Goal: Information Seeking & Learning: Learn about a topic

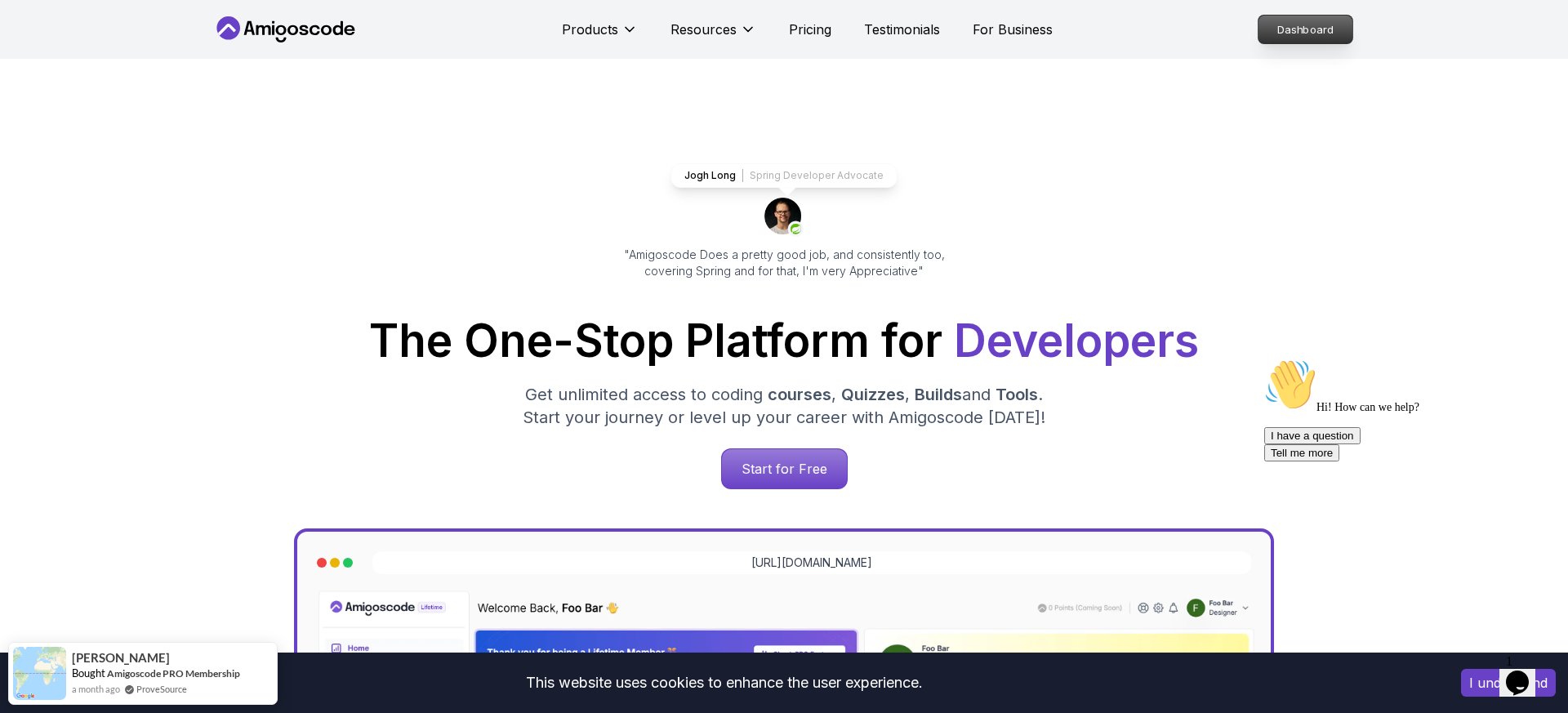
click at [1307, 33] on p "Dashboard" at bounding box center [1305, 30] width 94 height 28
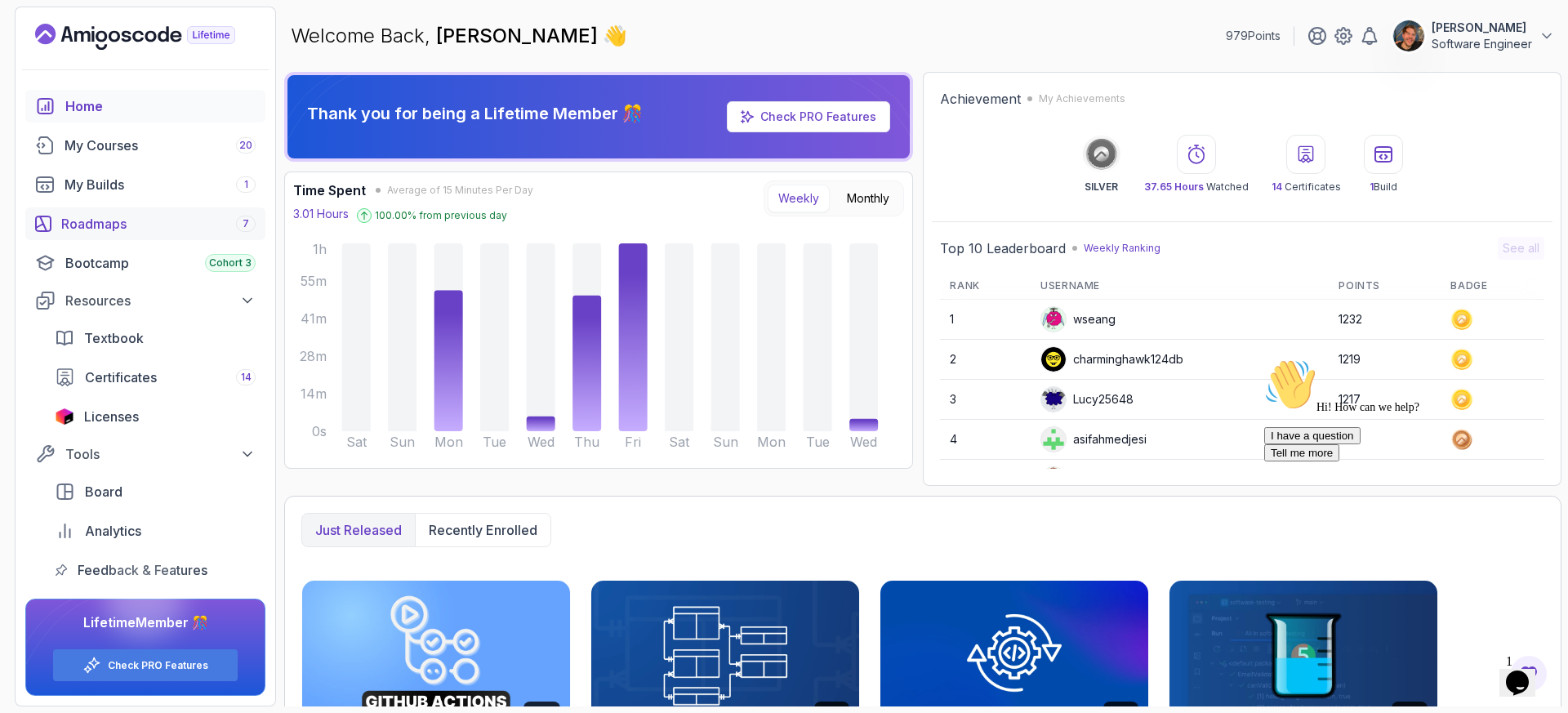
click at [124, 225] on div "Roadmaps 7" at bounding box center [158, 224] width 194 height 20
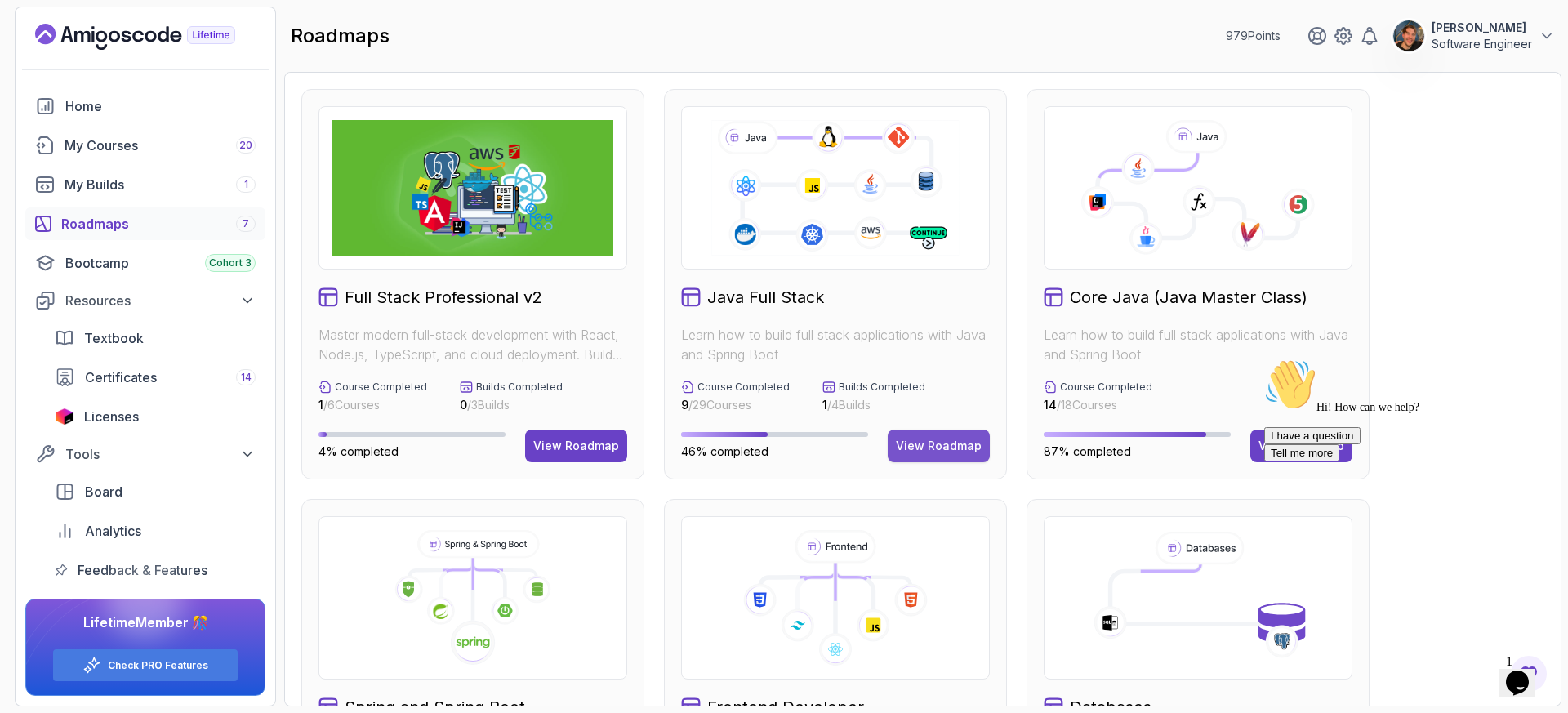
click at [944, 448] on div "View Roadmap" at bounding box center [939, 446] width 86 height 16
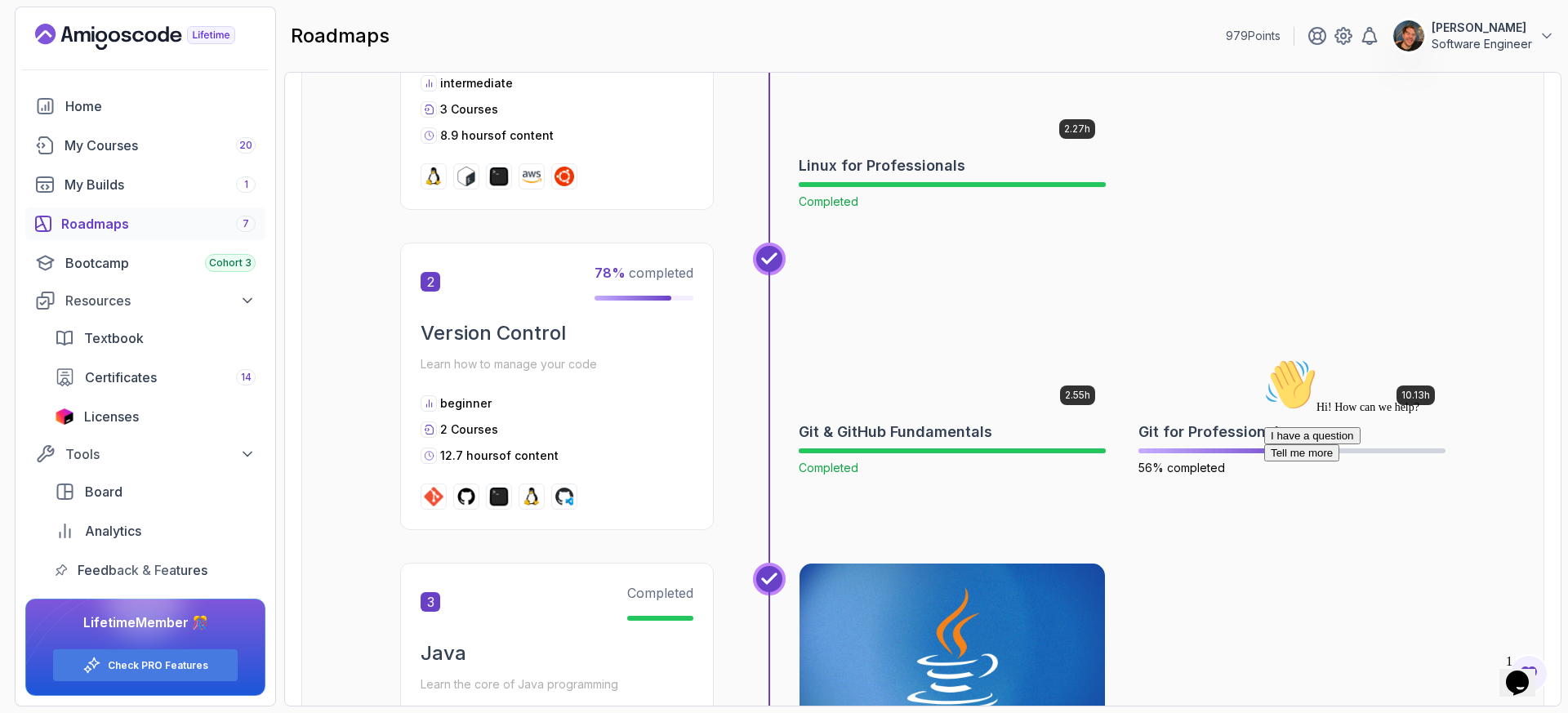
scroll to position [725, 0]
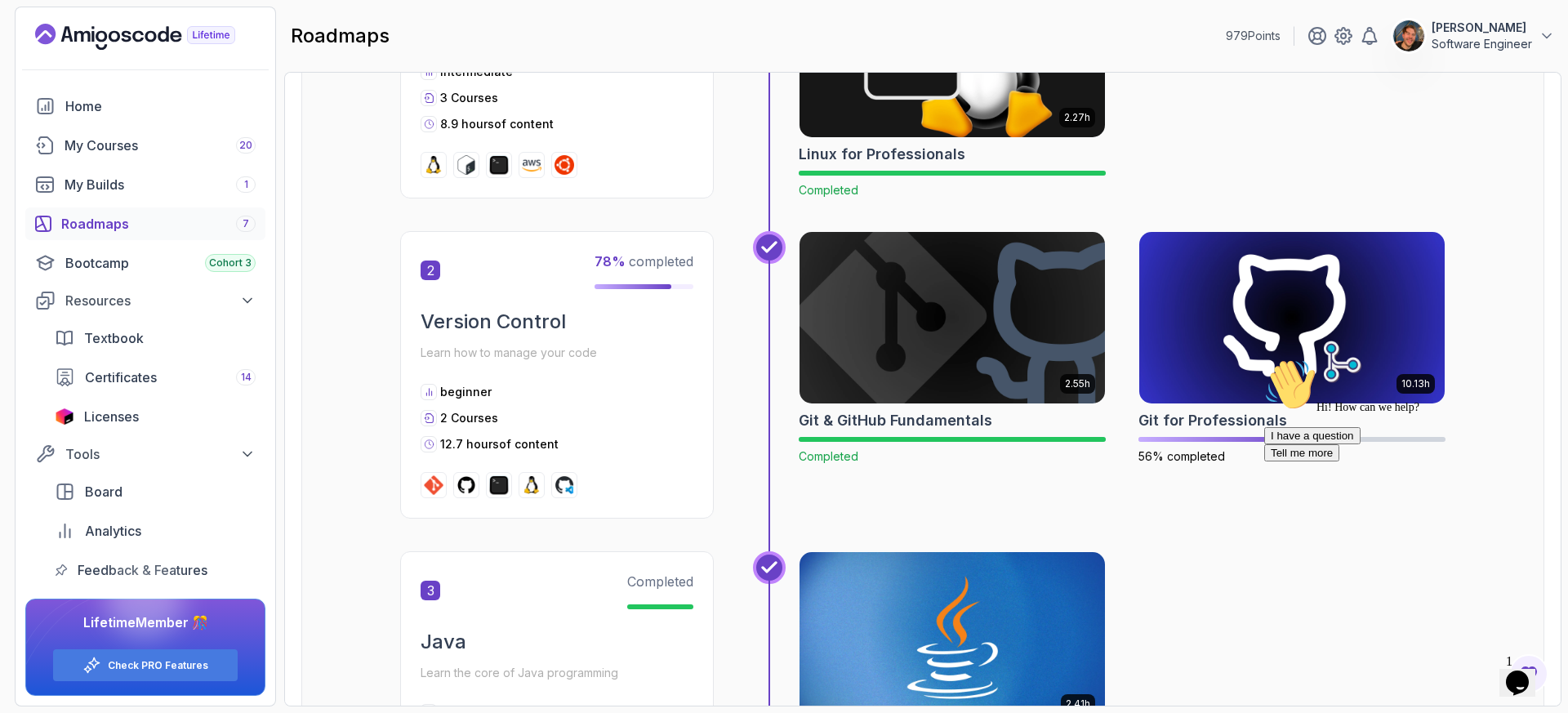
click at [1264, 373] on div "Hi! How can we help? I have a question Tell me more" at bounding box center [1411, 409] width 294 height 103
click at [1227, 303] on img at bounding box center [1292, 318] width 321 height 179
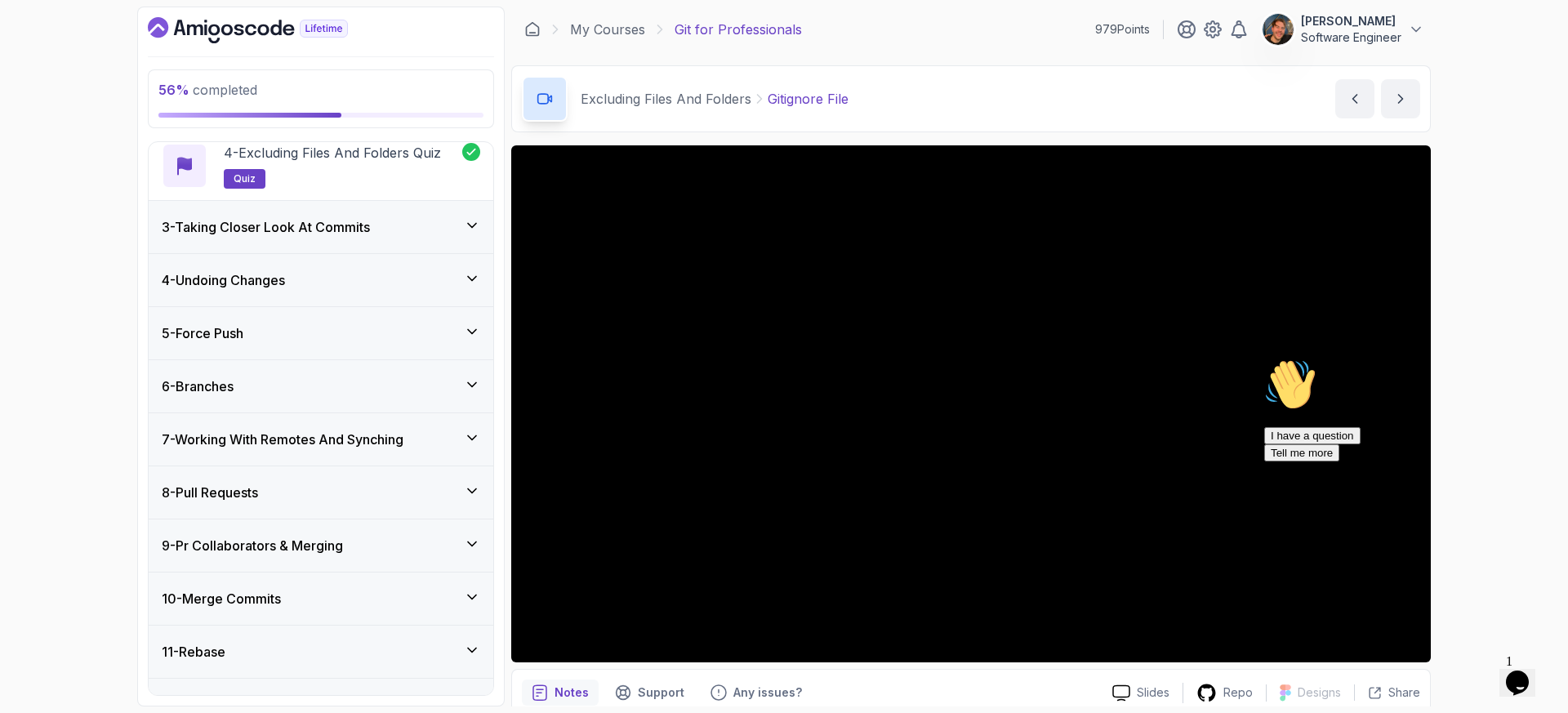
scroll to position [321, 0]
click at [330, 229] on h3 "3 - Taking Closer Look At Commits" at bounding box center [265, 228] width 208 height 20
click at [330, 229] on div "3 - Taking Closer Look At Commits" at bounding box center [321, 228] width 344 height 53
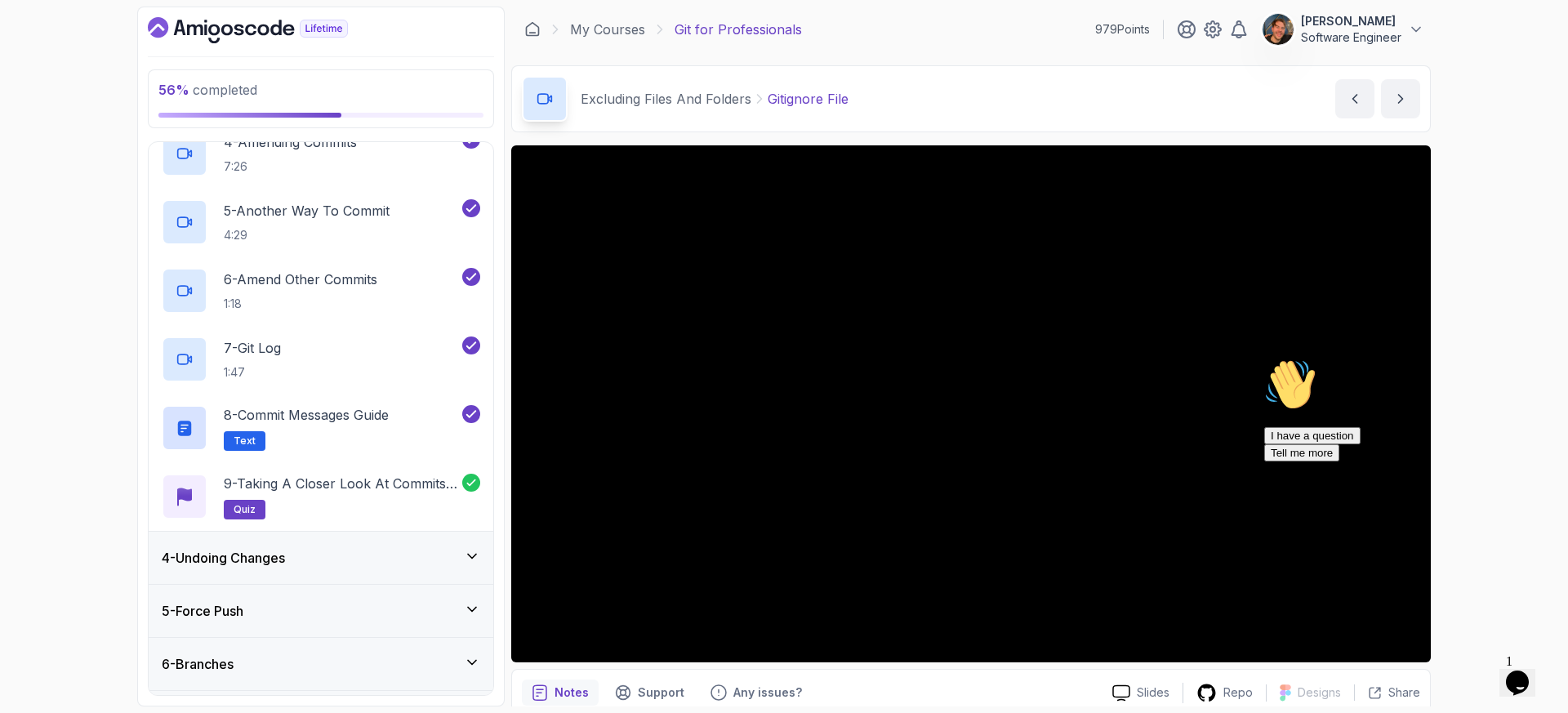
scroll to position [400, 0]
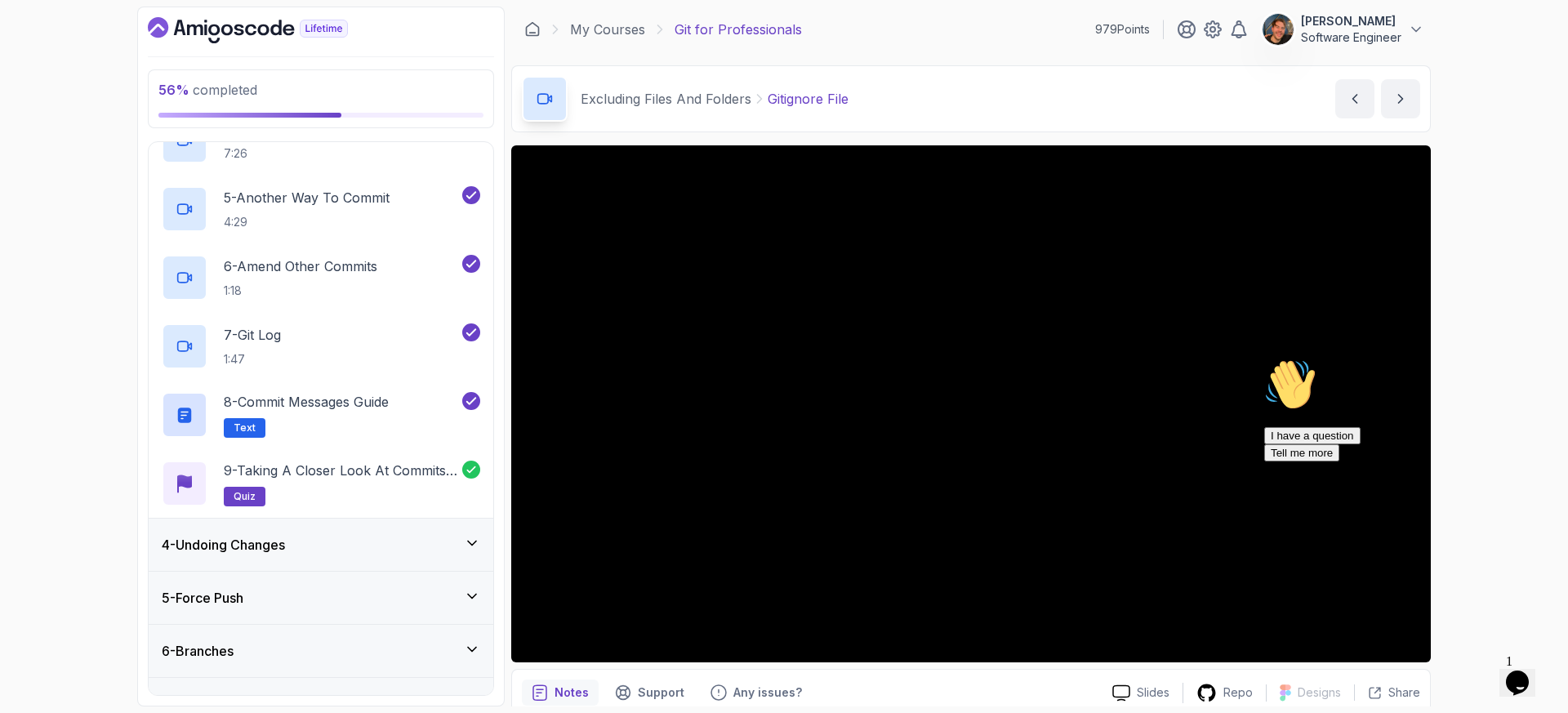
click at [304, 550] on div "4 - Undoing Changes" at bounding box center [321, 545] width 319 height 20
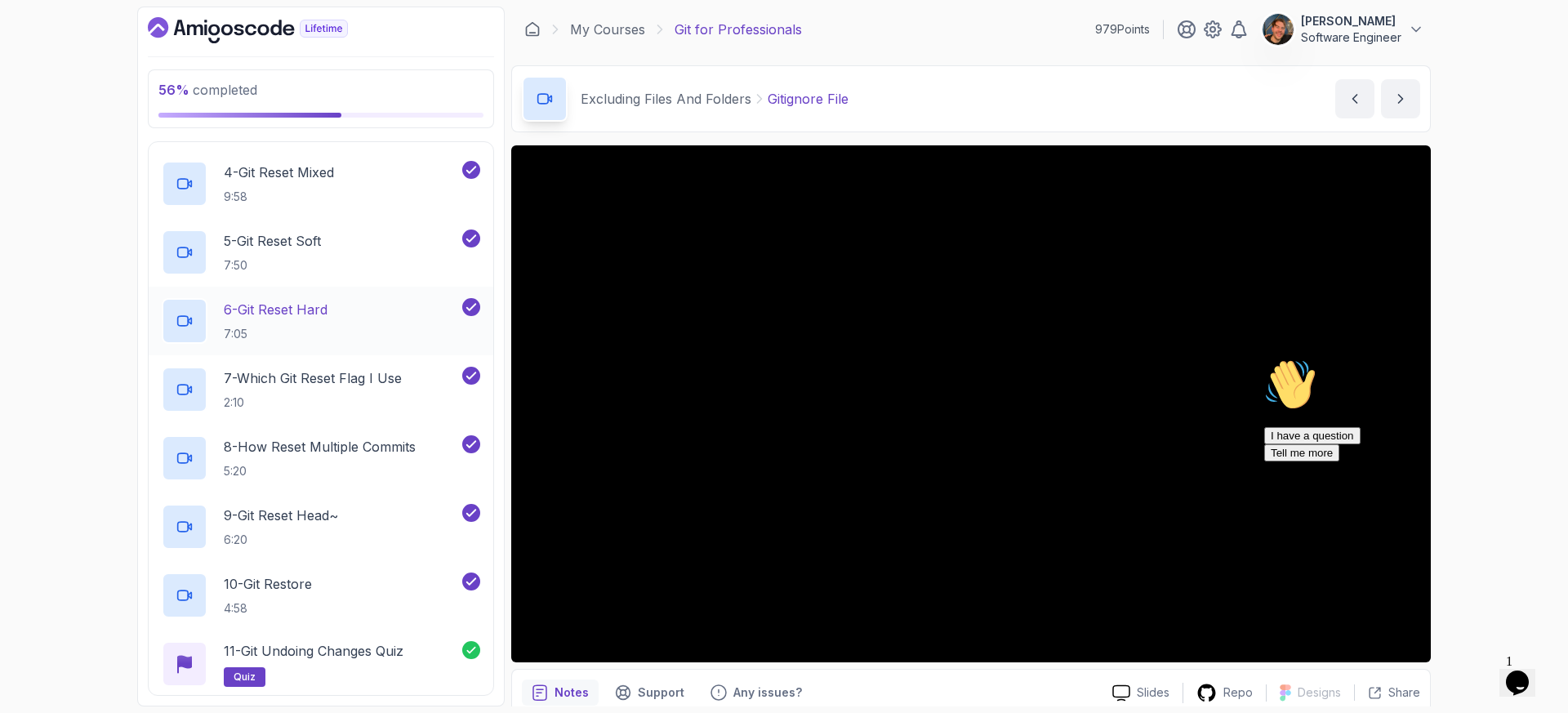
scroll to position [417, 0]
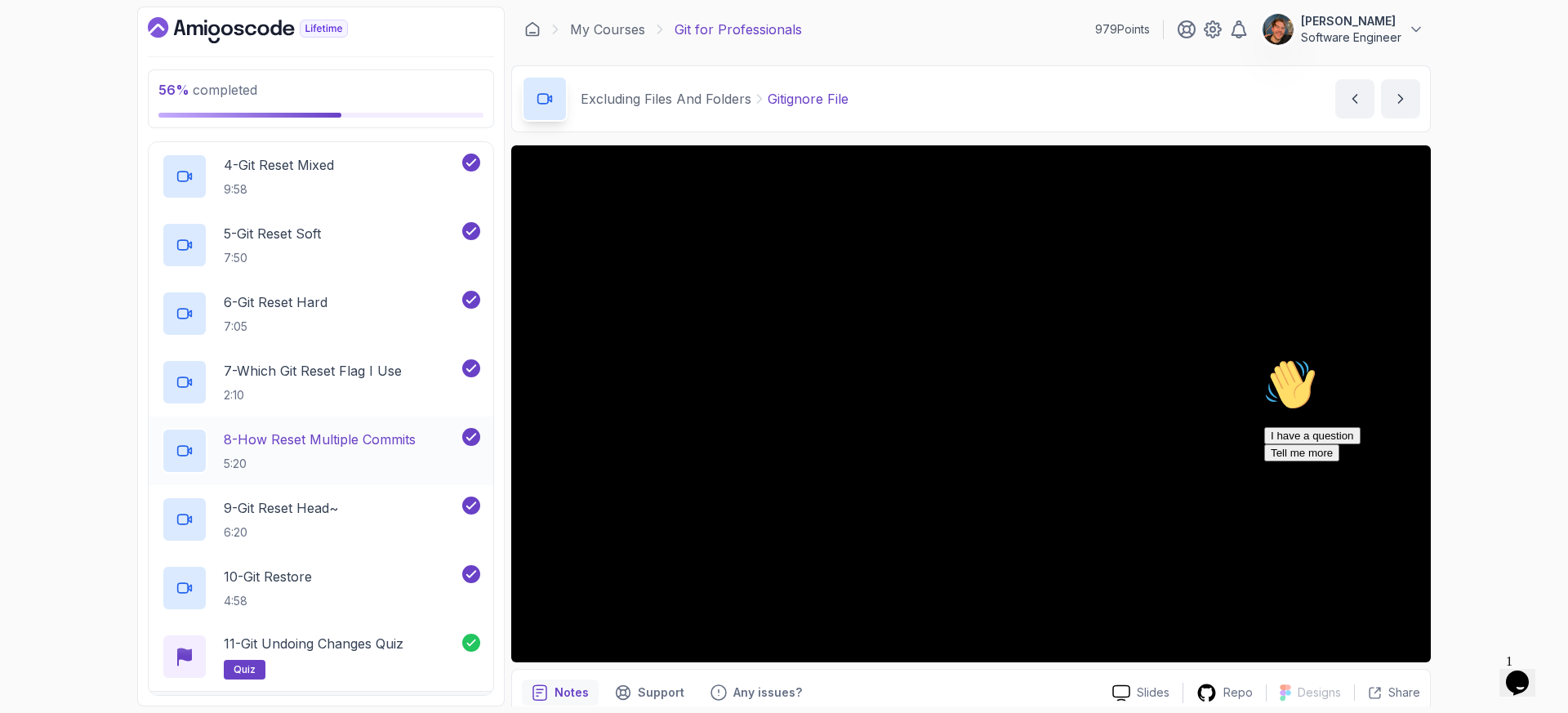
click at [313, 439] on p "8 - How Reset Multiple Commits" at bounding box center [320, 440] width 192 height 20
click at [1384, 462] on div "I have a question Tell me more" at bounding box center [1411, 444] width 294 height 34
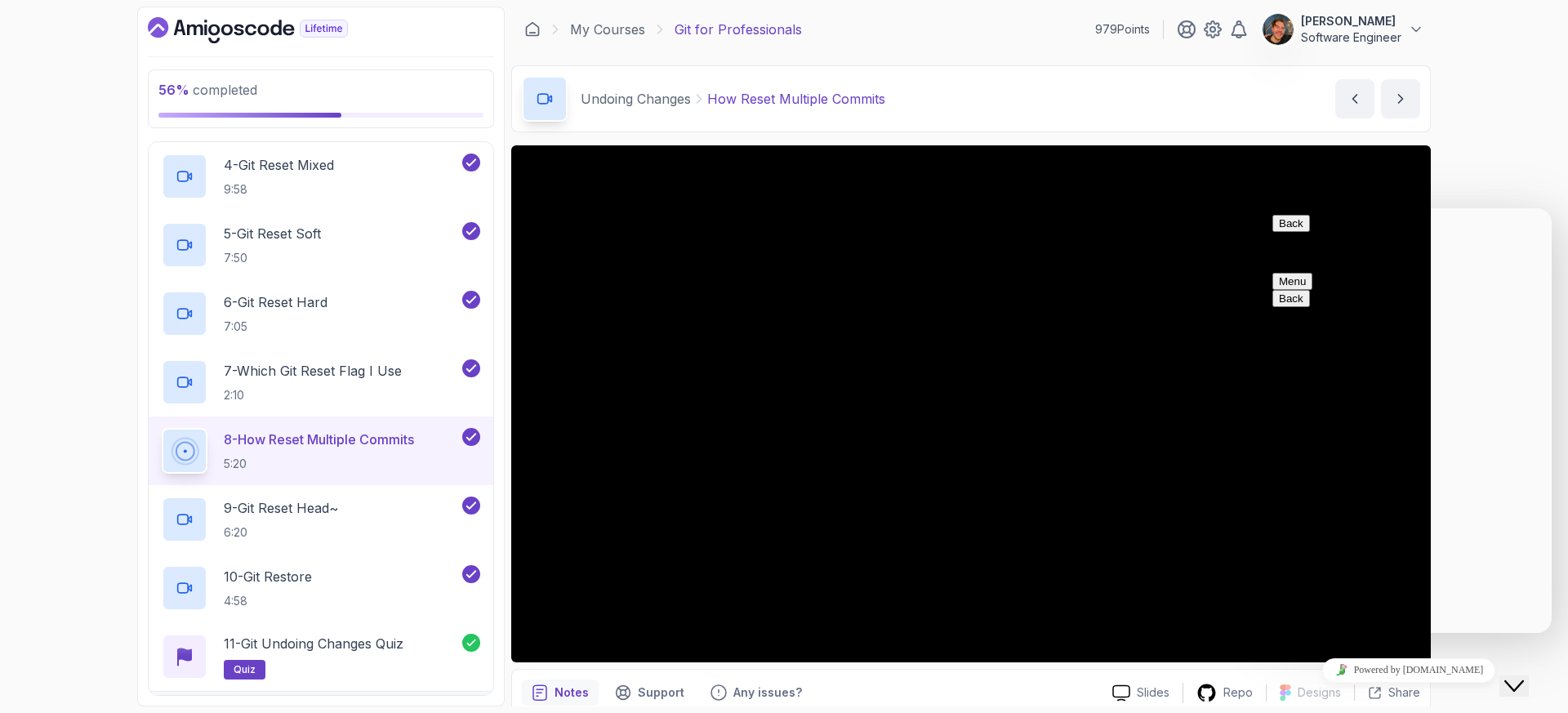
click at [1524, 676] on div "Close Chat This icon closes the chat window." at bounding box center [1514, 686] width 20 height 20
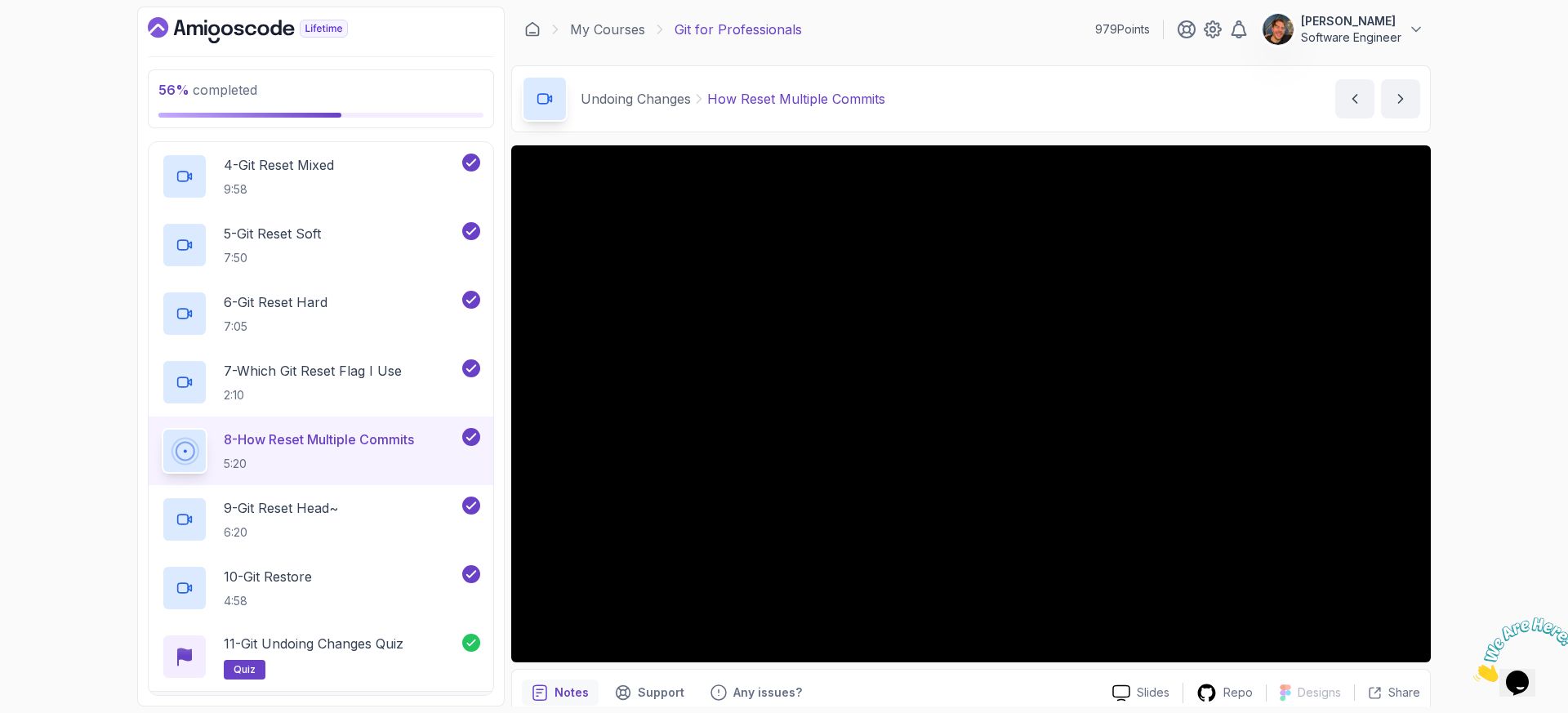
click at [1473, 671] on icon "Close" at bounding box center [1473, 678] width 0 height 14
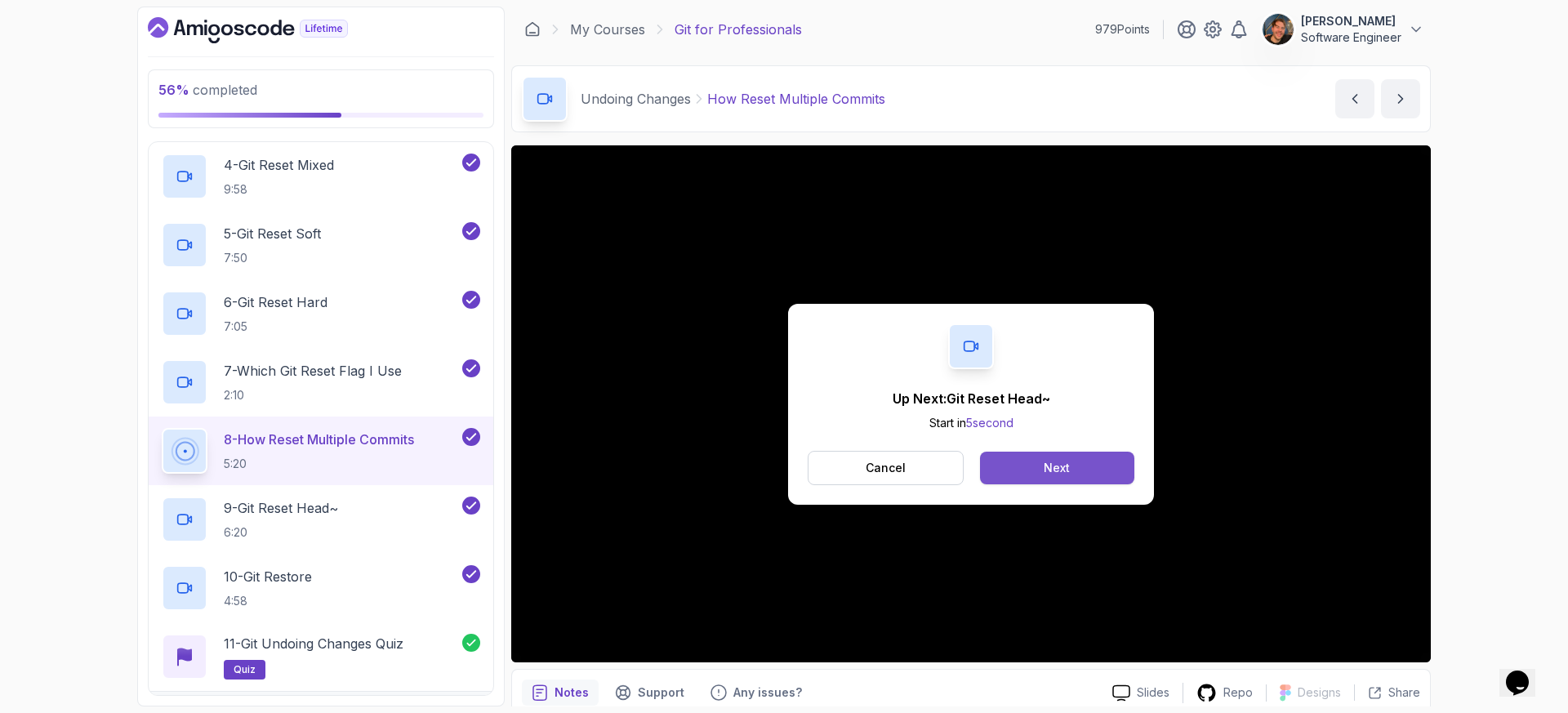
click at [1056, 475] on div "Next" at bounding box center [1056, 468] width 26 height 16
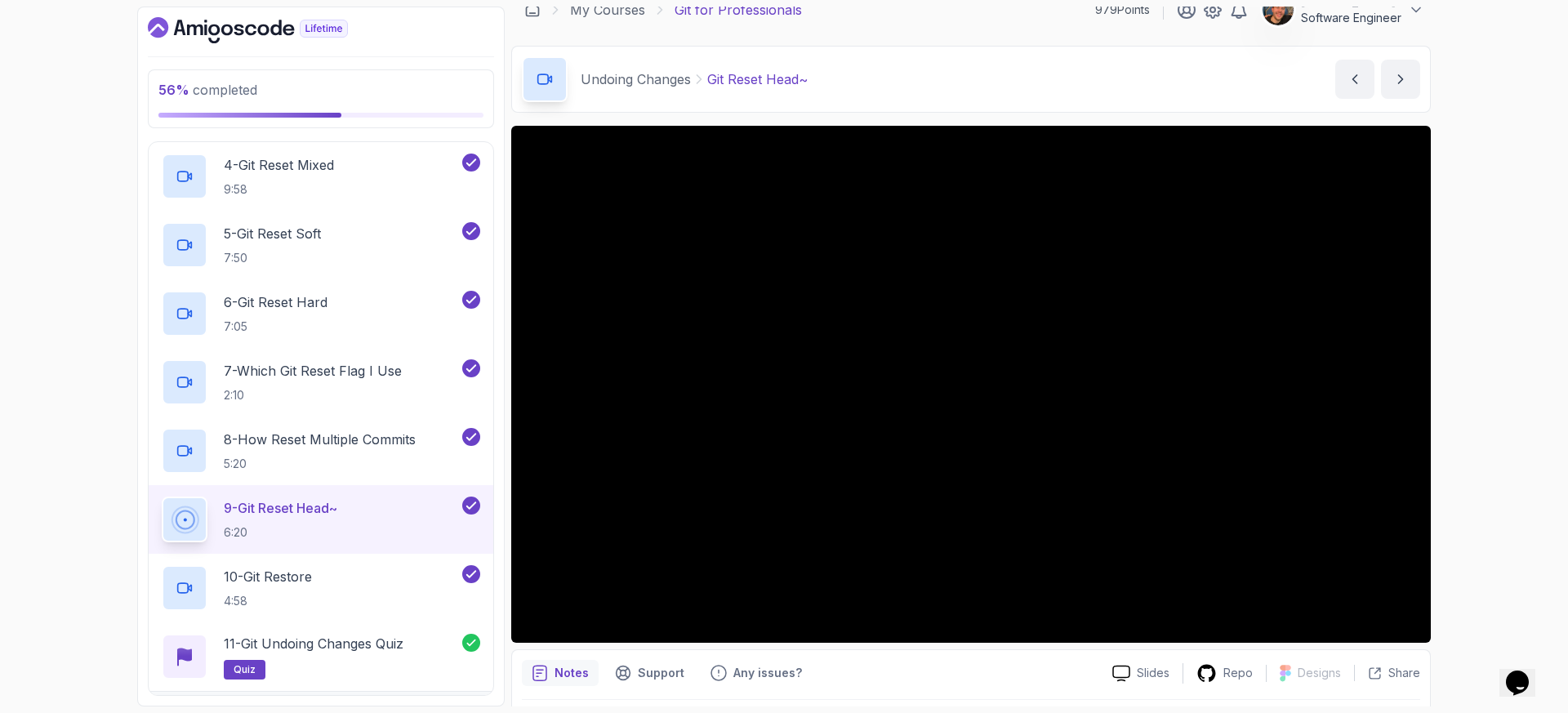
scroll to position [25, 0]
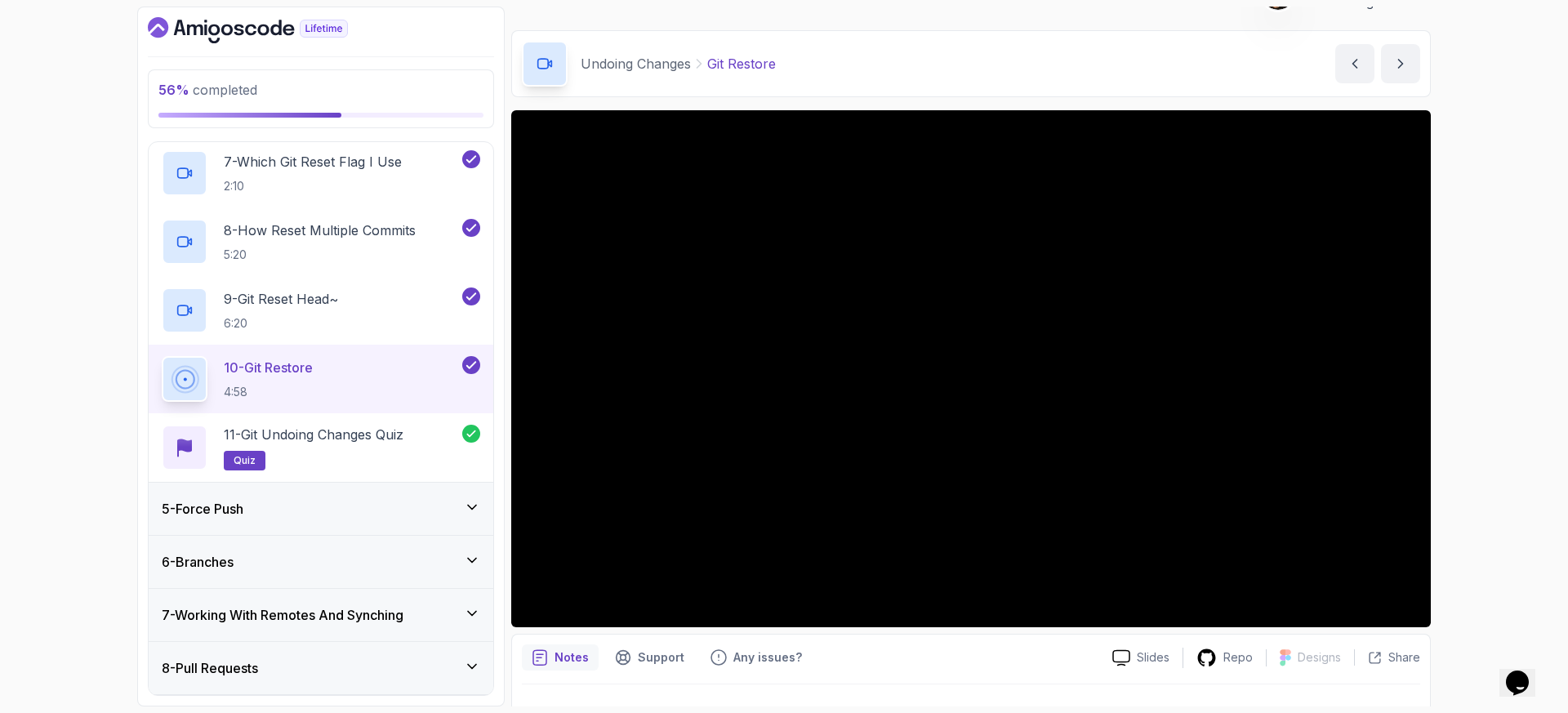
scroll to position [633, 0]
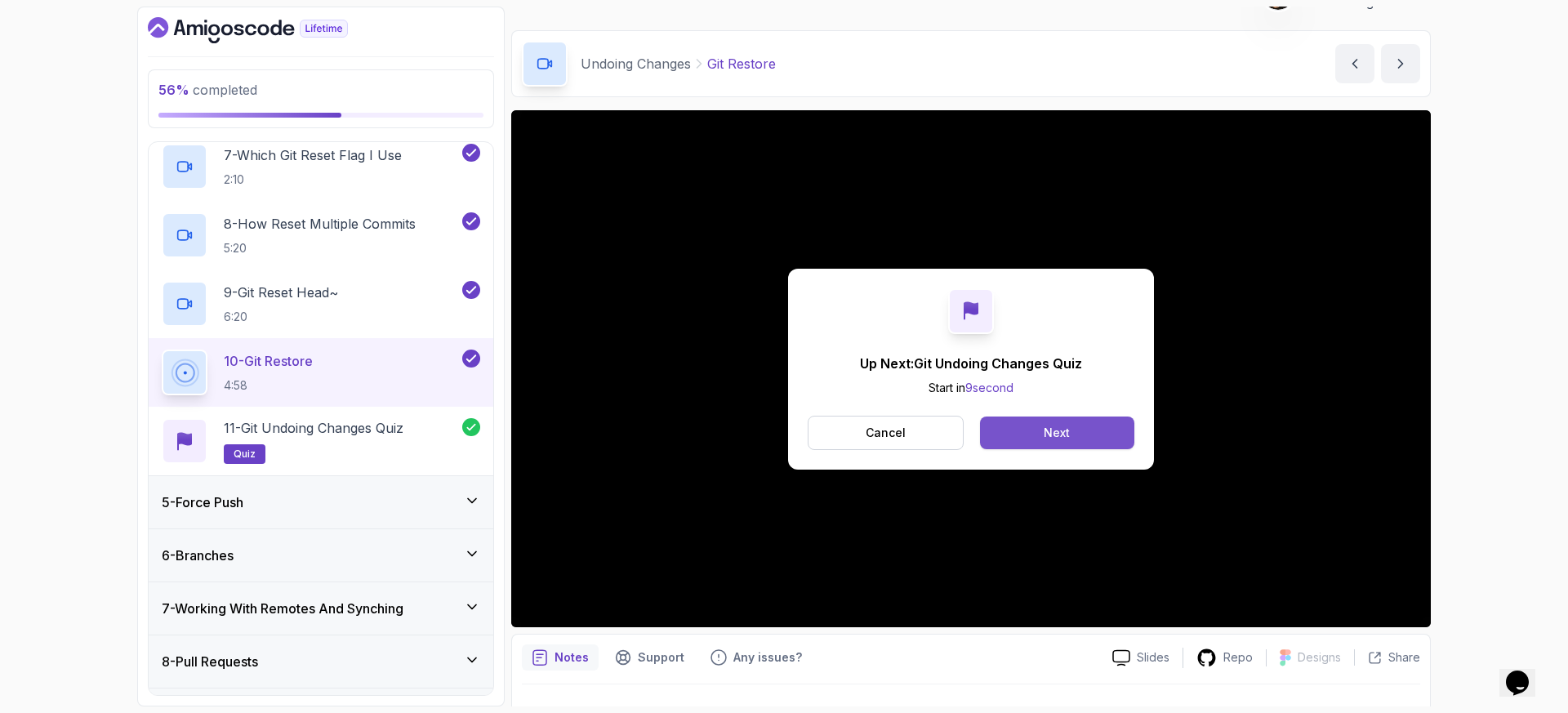
click at [1066, 432] on div "Next" at bounding box center [1056, 433] width 26 height 16
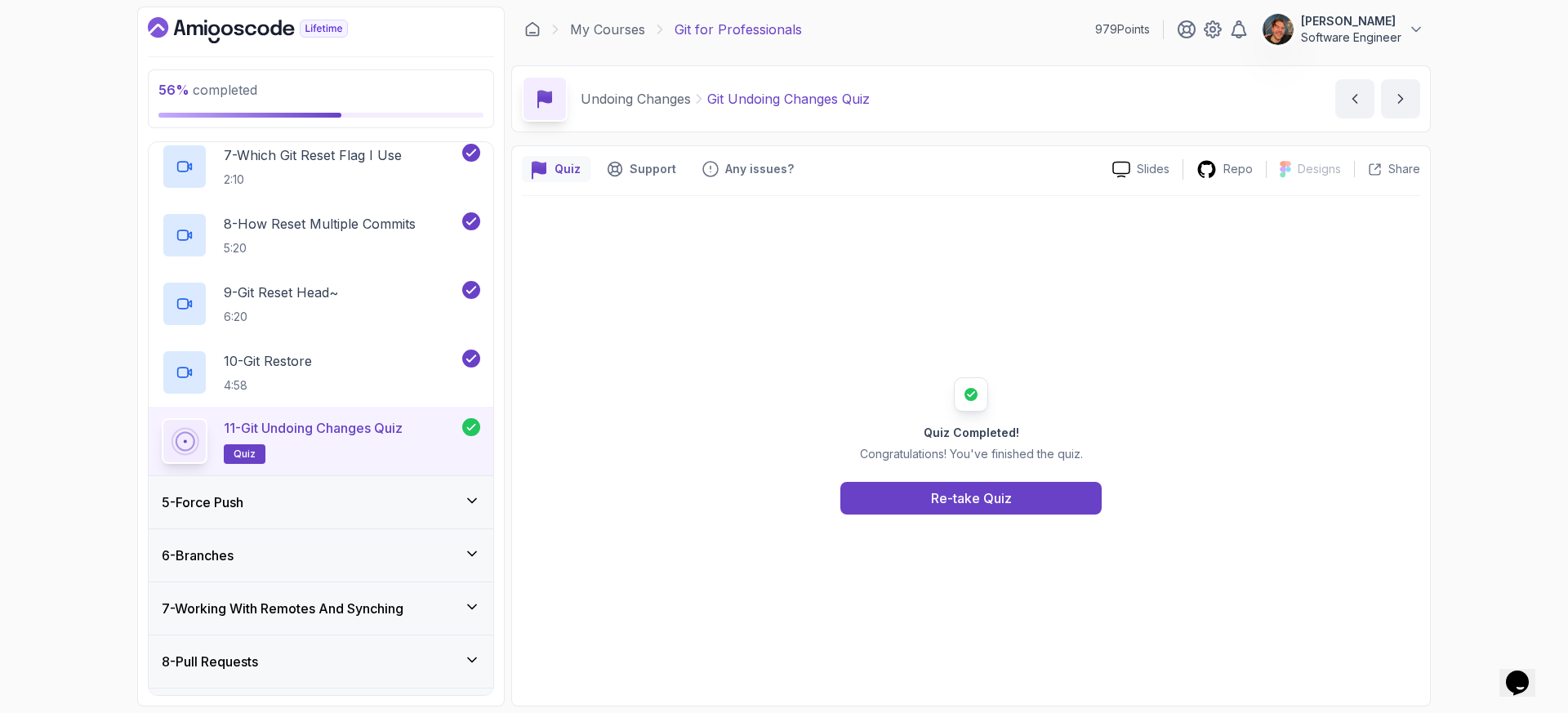
click at [310, 504] on div "5 - Force Push" at bounding box center [321, 503] width 319 height 20
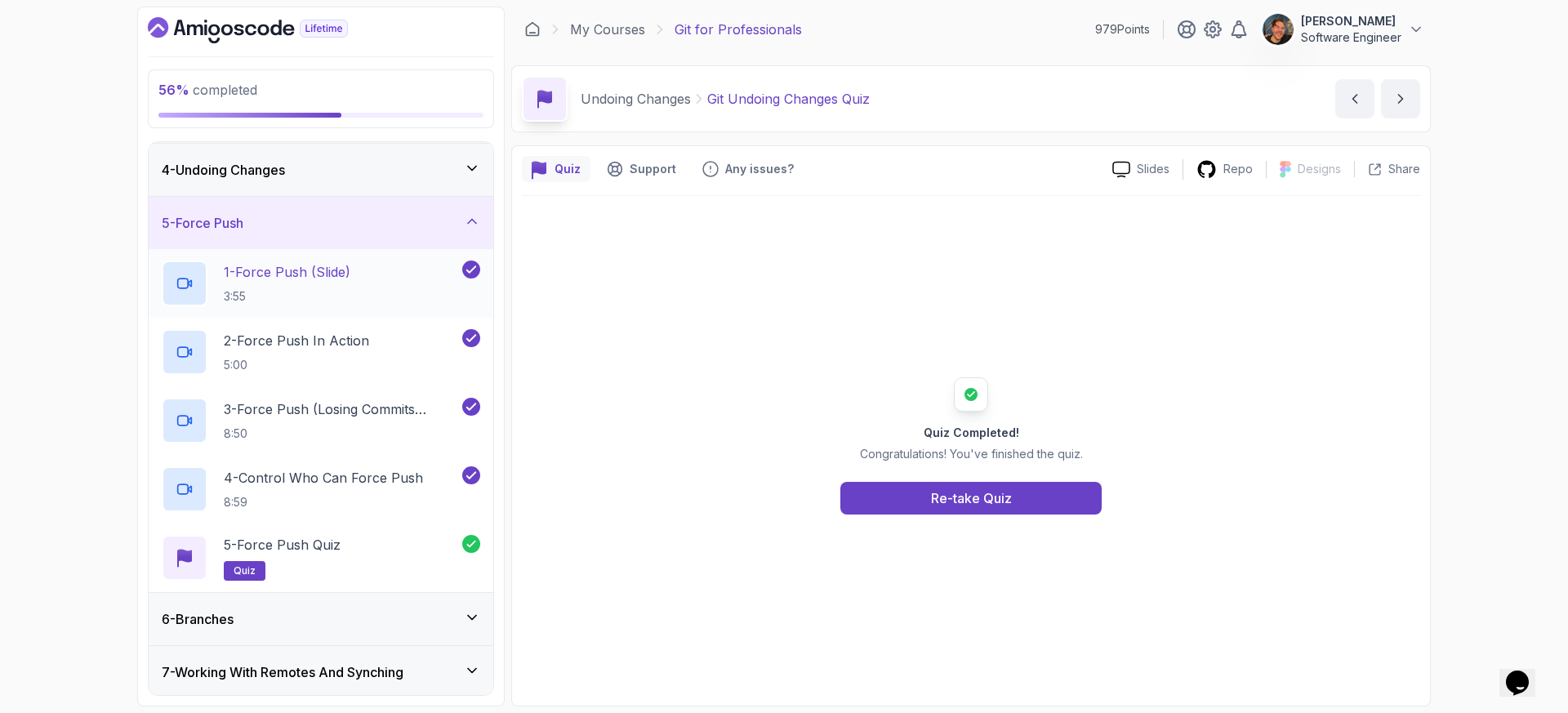
scroll to position [155, 0]
click at [350, 274] on p "1 - Force Push (Slide)" at bounding box center [287, 275] width 126 height 20
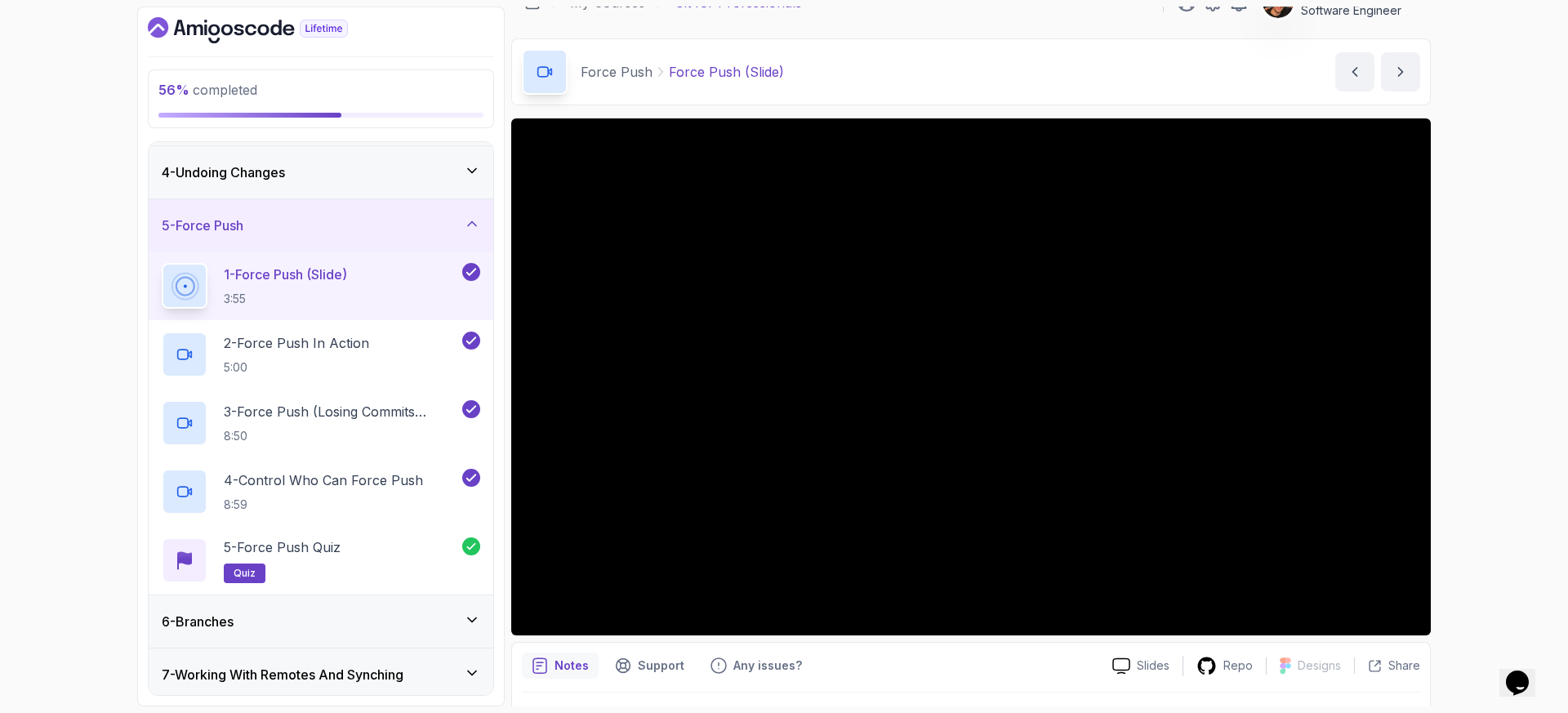
scroll to position [25, 0]
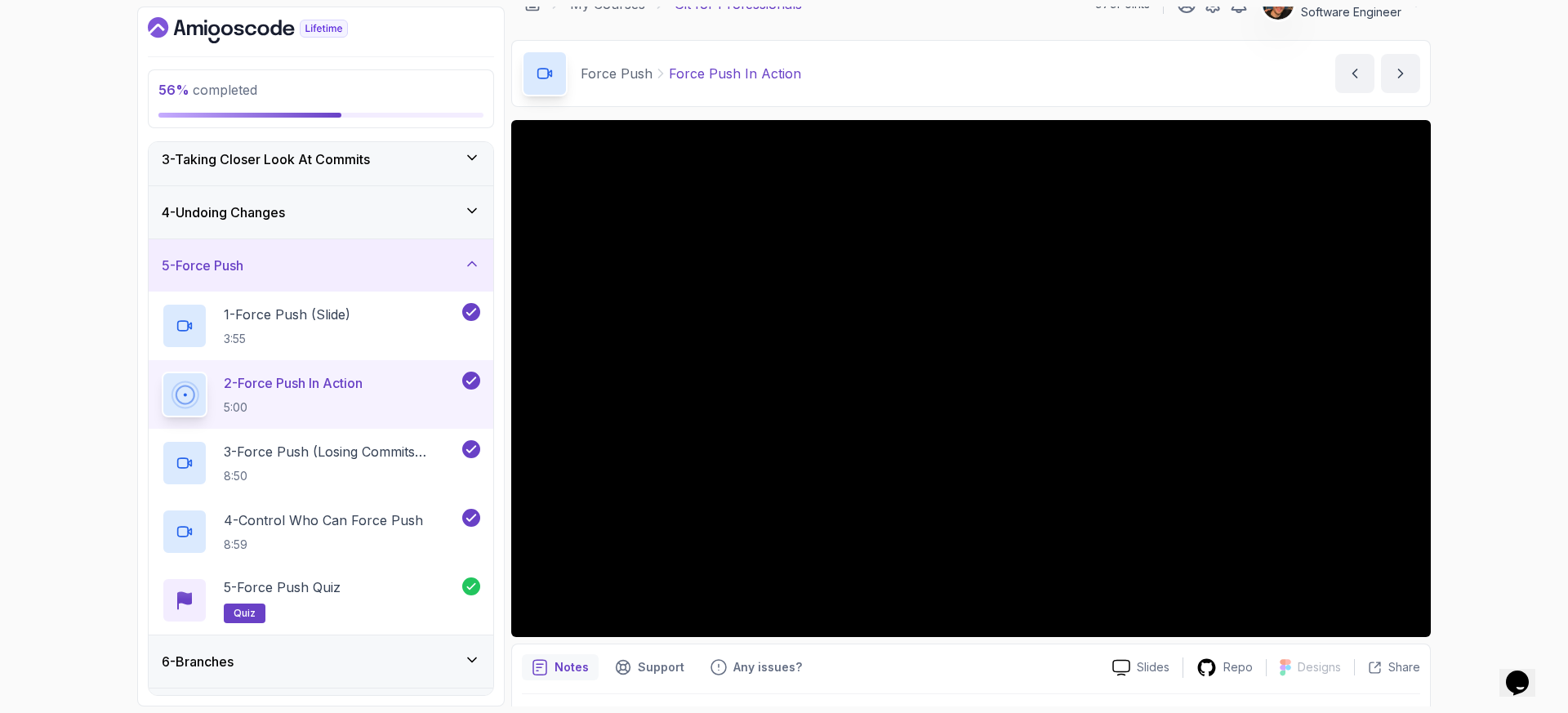
scroll to position [112, 0]
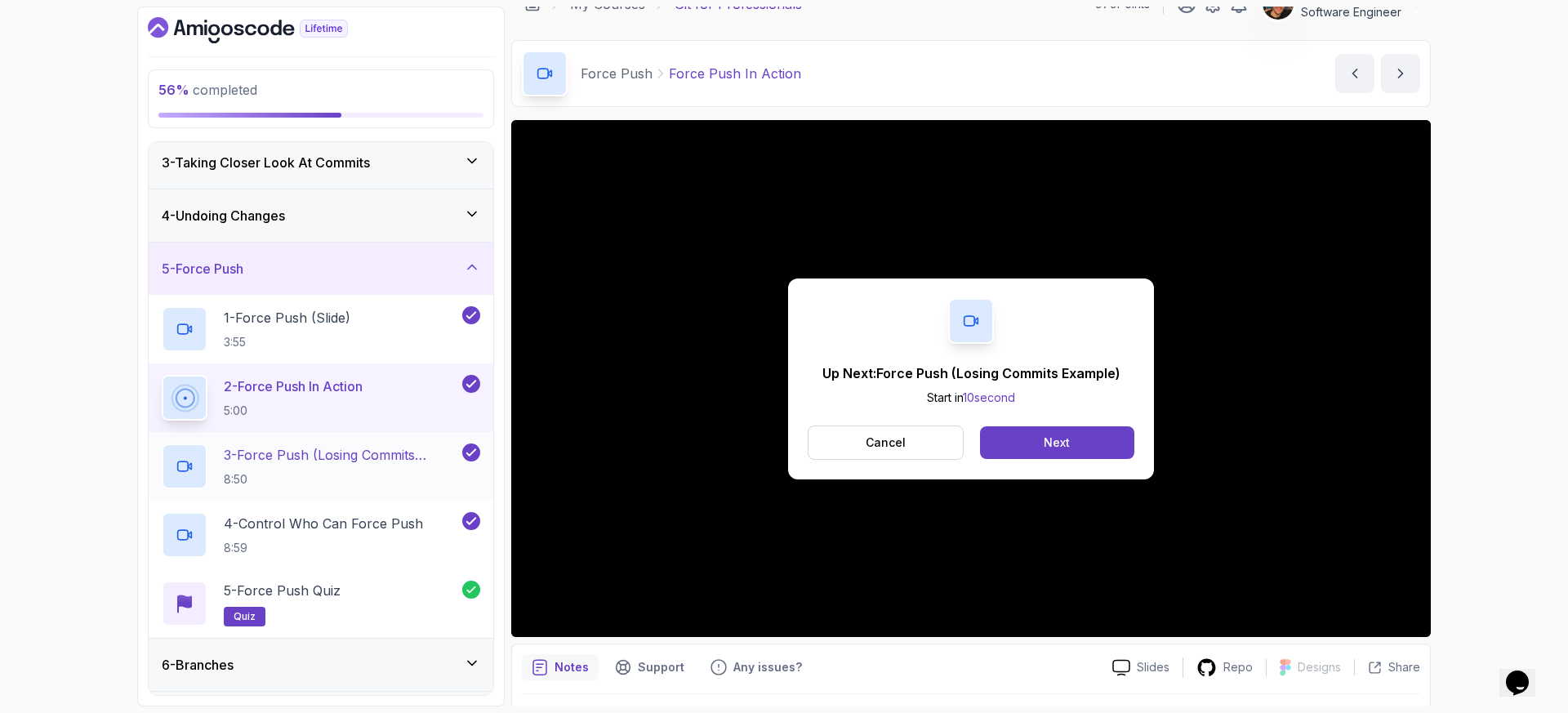
click at [305, 460] on p "3 - Force Push (Losing Commits Example)" at bounding box center [341, 455] width 235 height 20
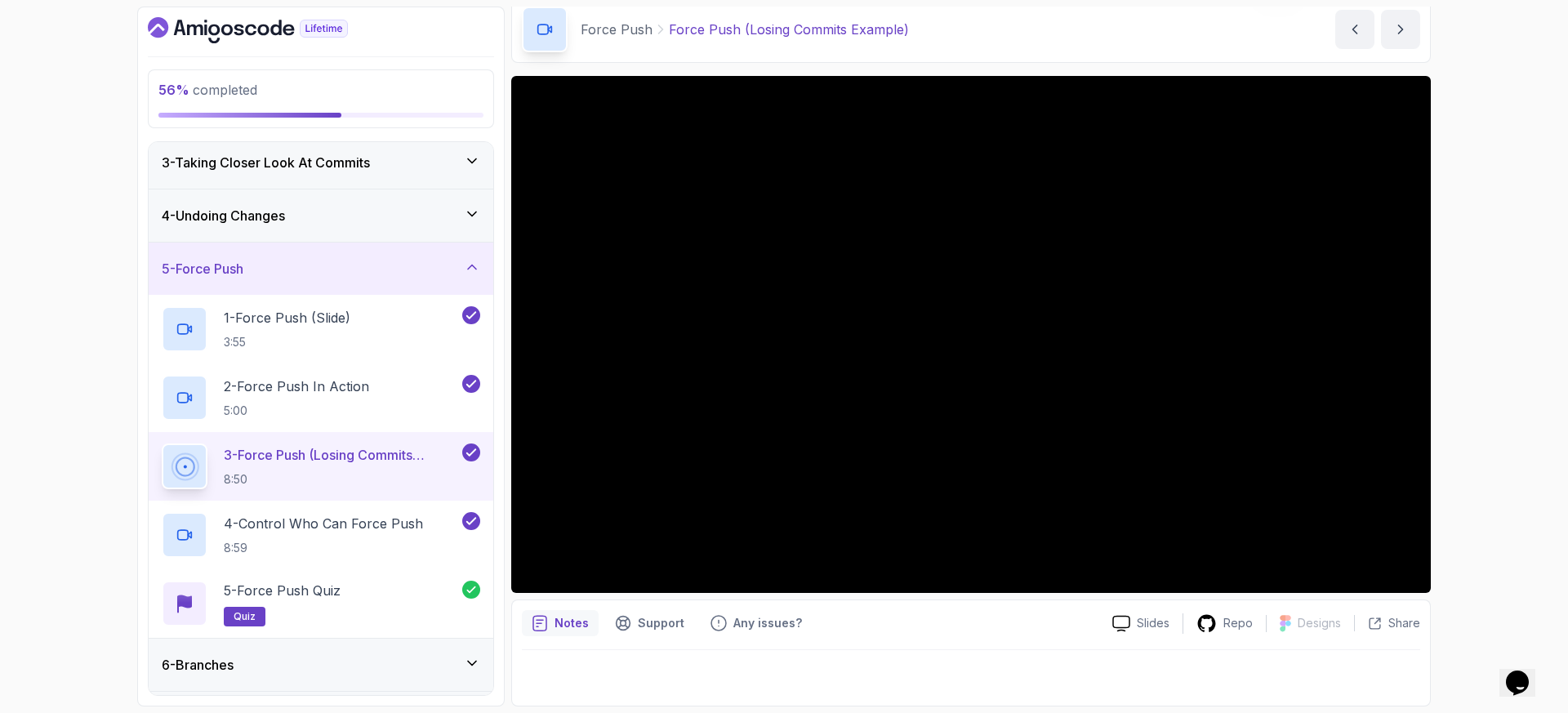
scroll to position [69, 0]
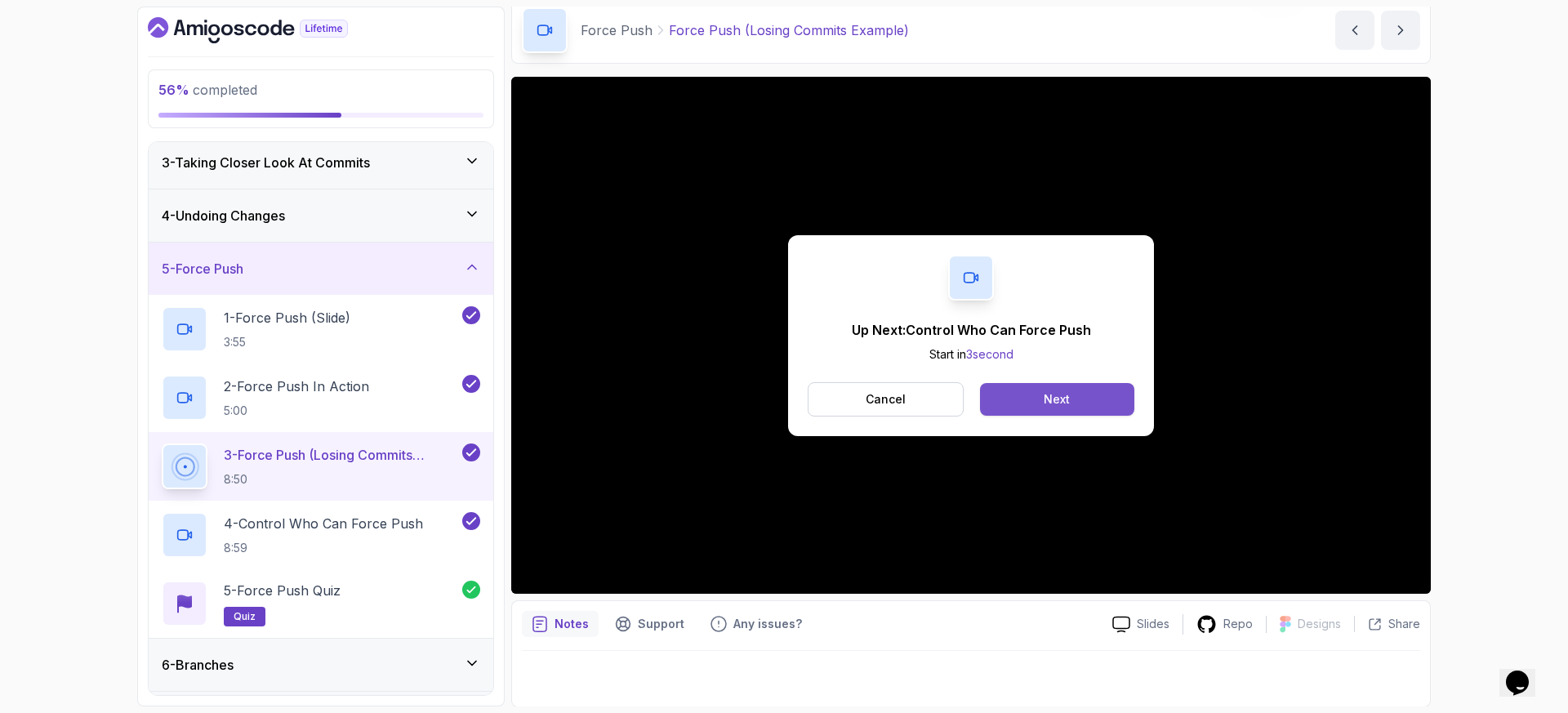
click at [1078, 416] on div "Cancel Next" at bounding box center [971, 399] width 327 height 34
click at [1081, 406] on button "Next" at bounding box center [1056, 399] width 154 height 33
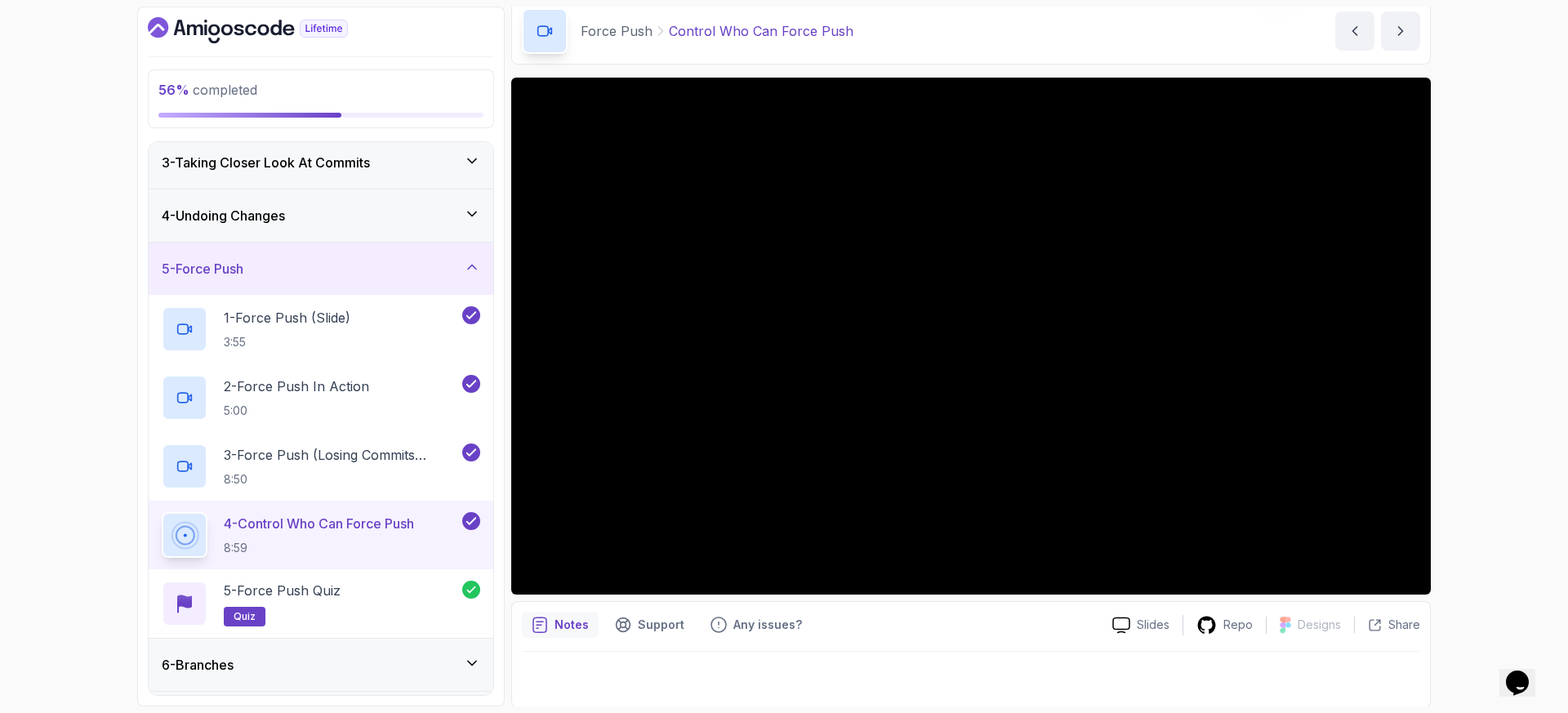
scroll to position [69, 0]
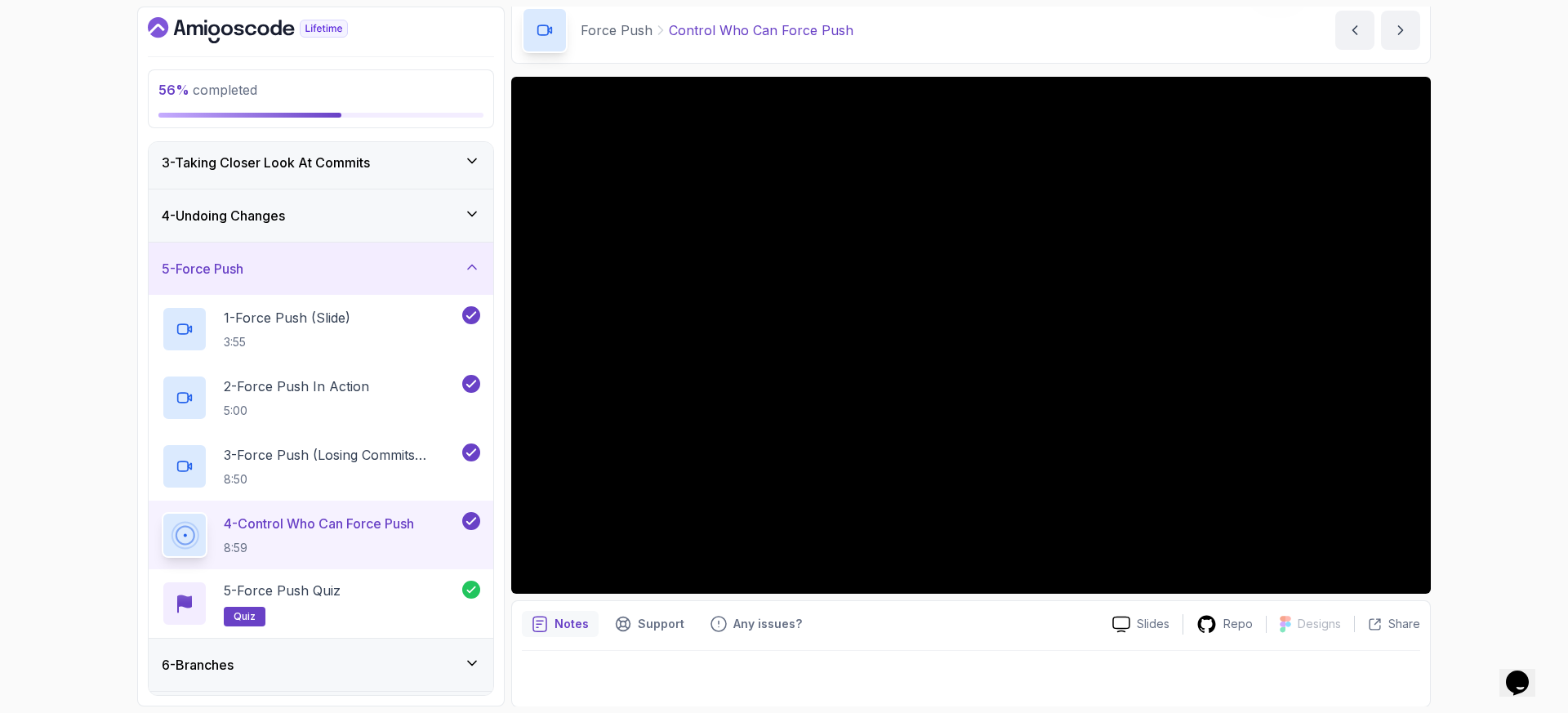
click at [352, 206] on div "4 - Undoing Changes" at bounding box center [321, 216] width 319 height 20
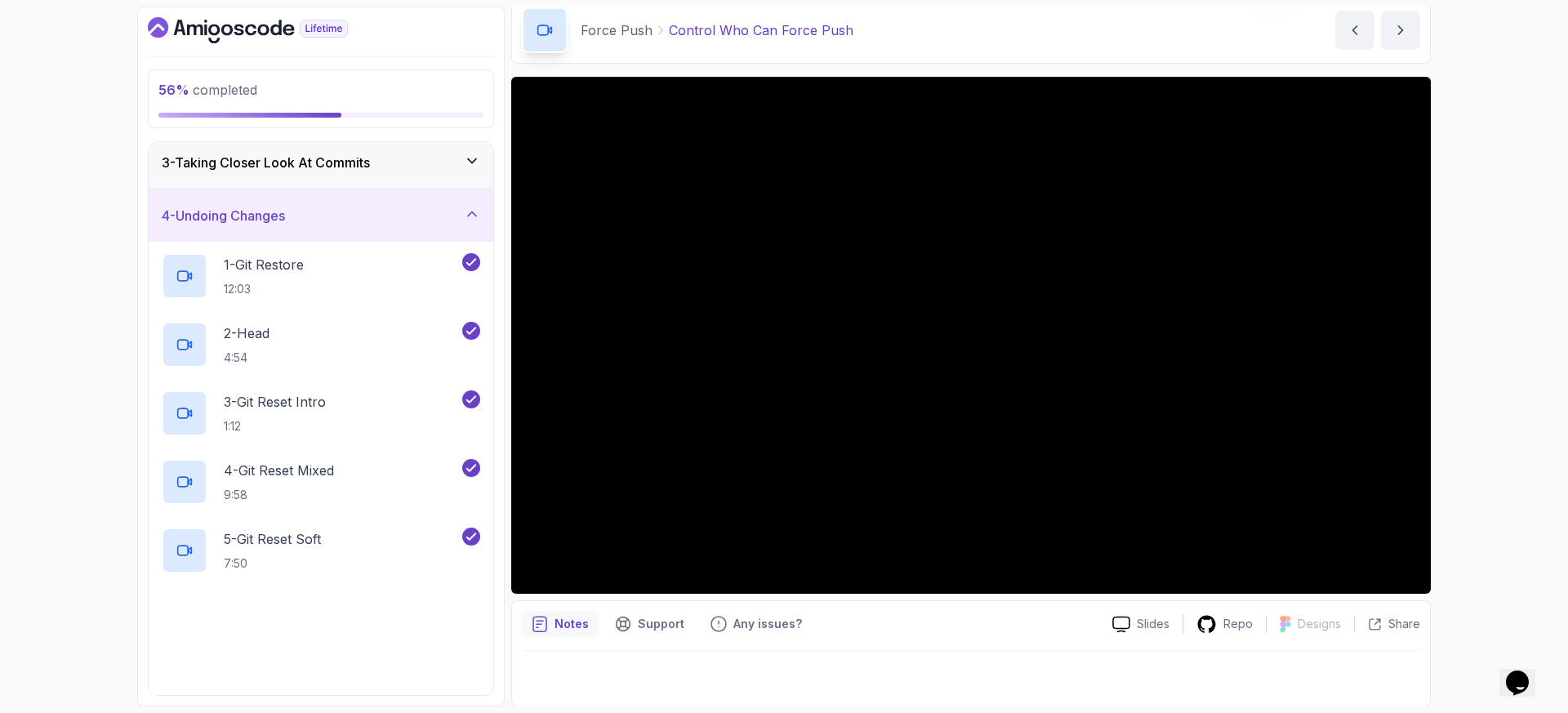
click at [352, 206] on div "4 - Undoing Changes" at bounding box center [321, 216] width 319 height 20
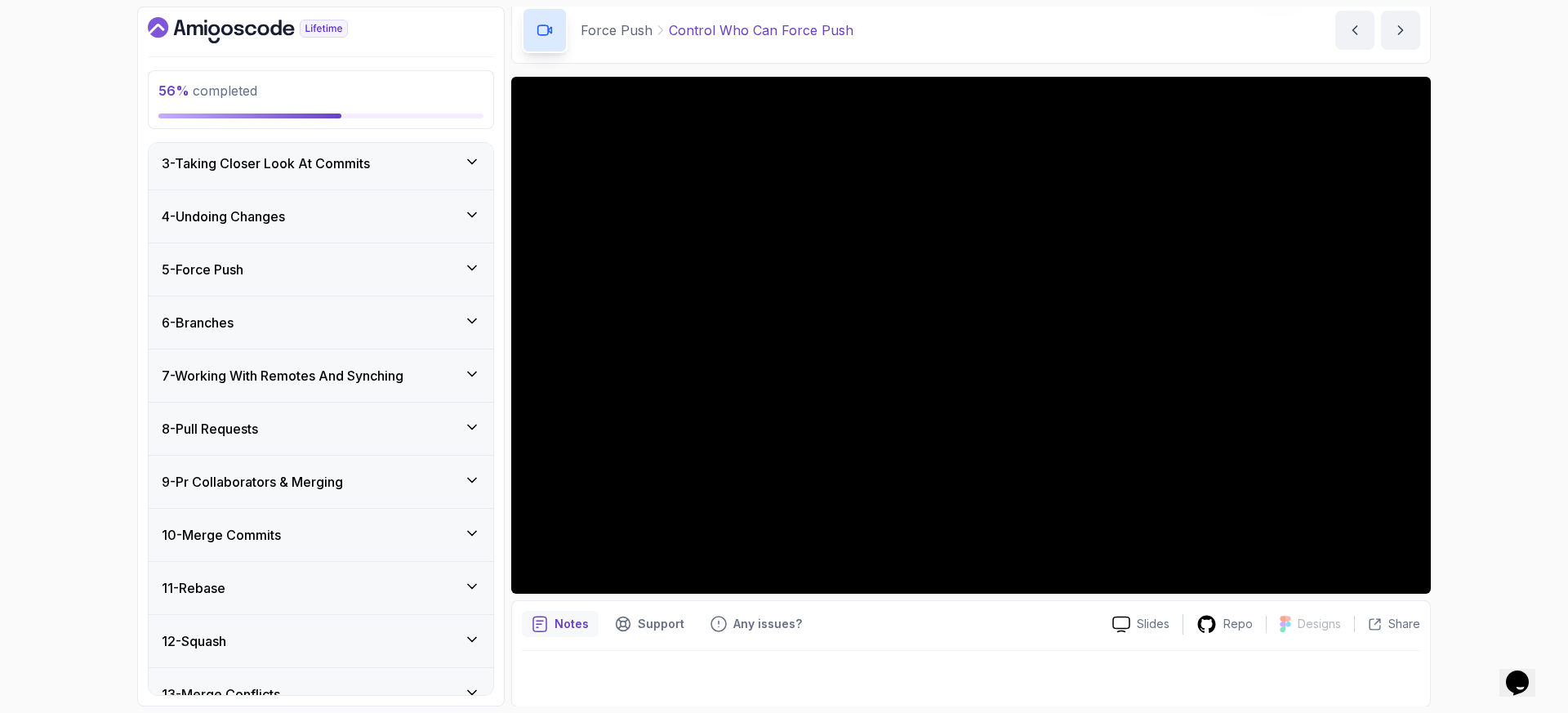
scroll to position [70, 0]
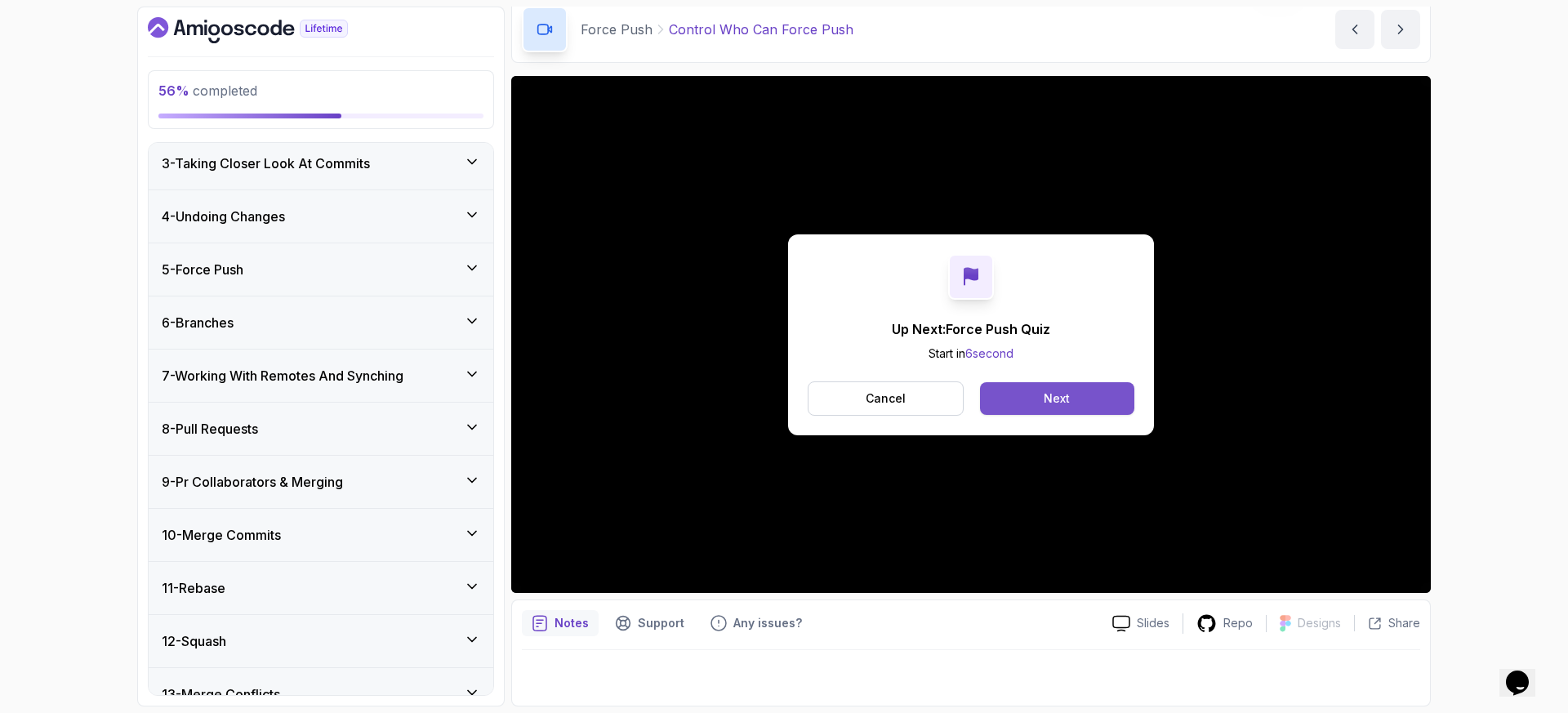
click at [1052, 398] on div "Next" at bounding box center [1056, 398] width 26 height 16
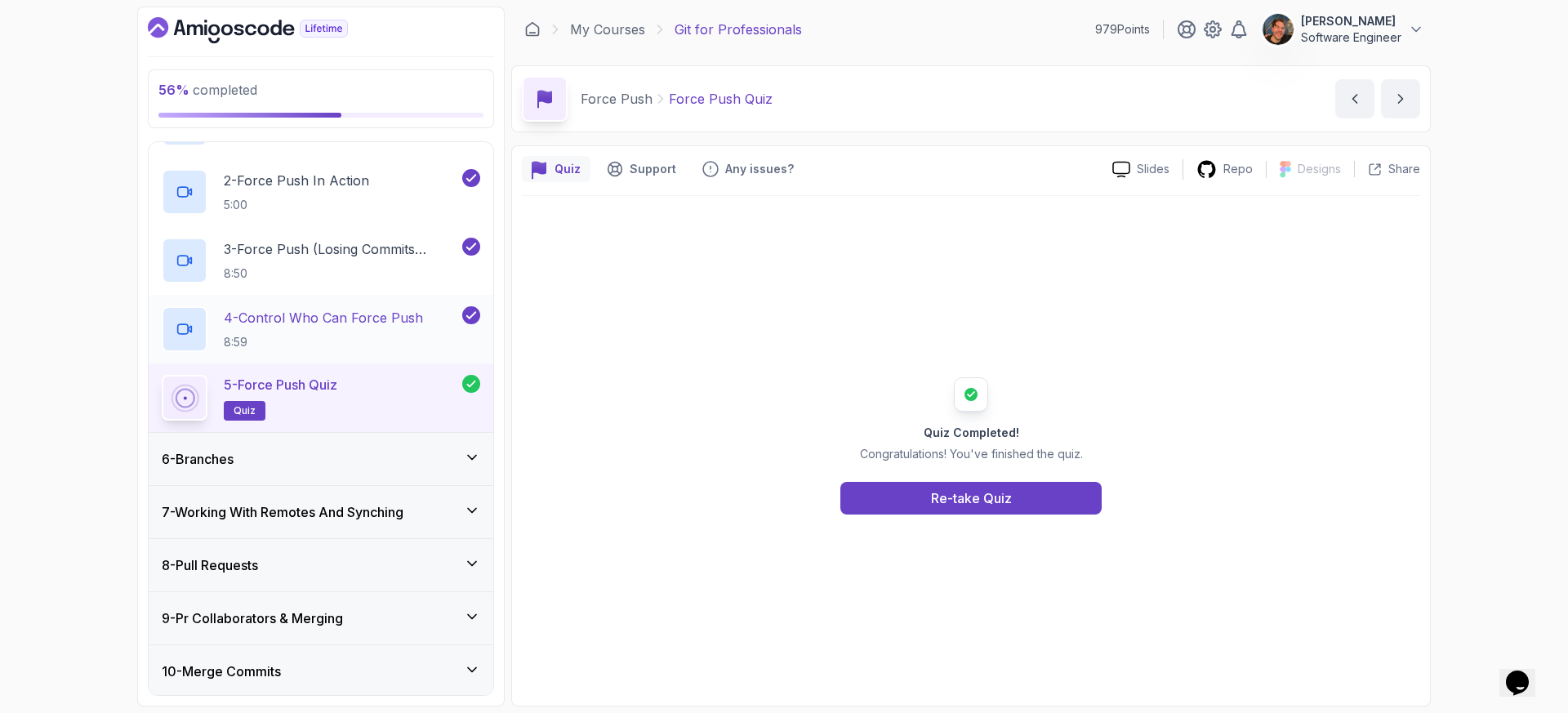
scroll to position [392, 0]
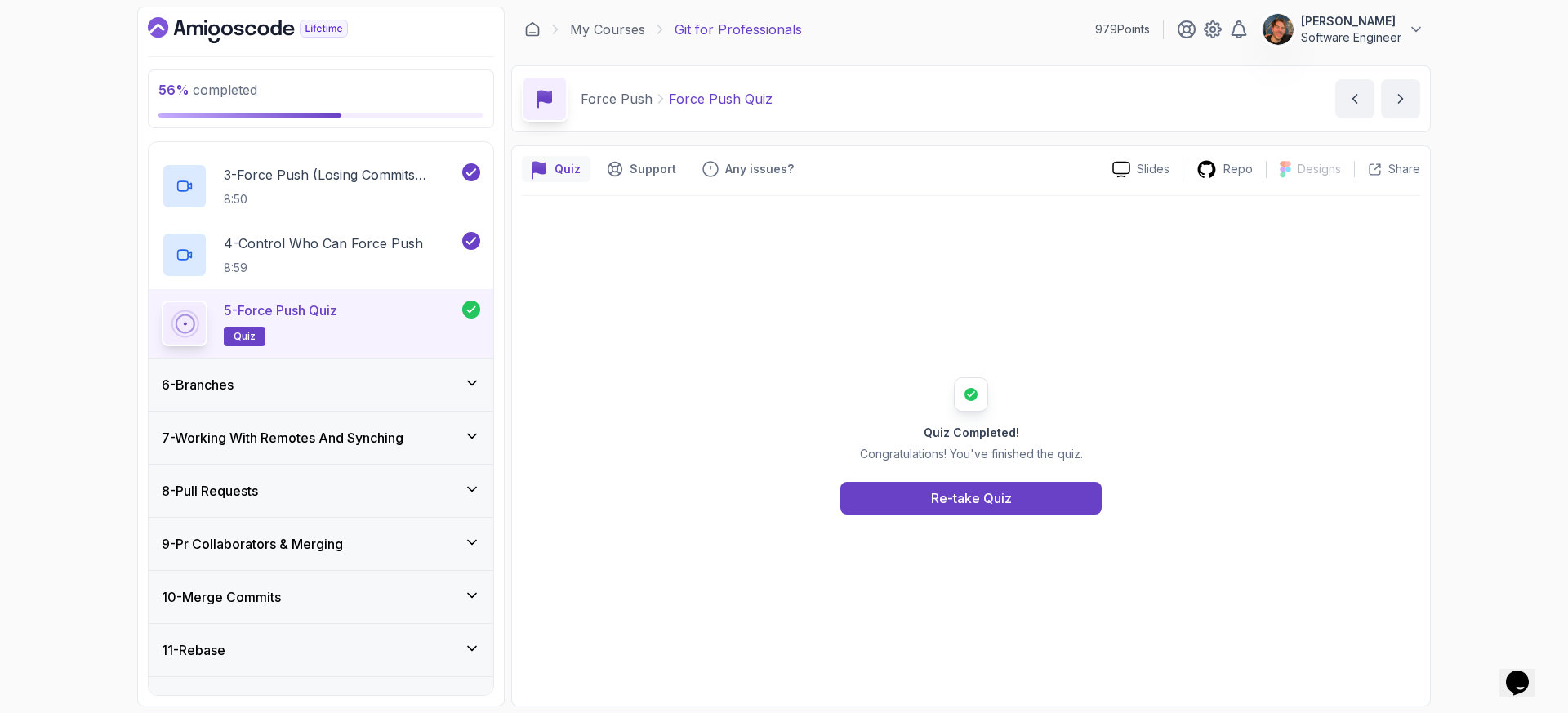
click at [368, 389] on div "6 - Branches" at bounding box center [321, 385] width 319 height 20
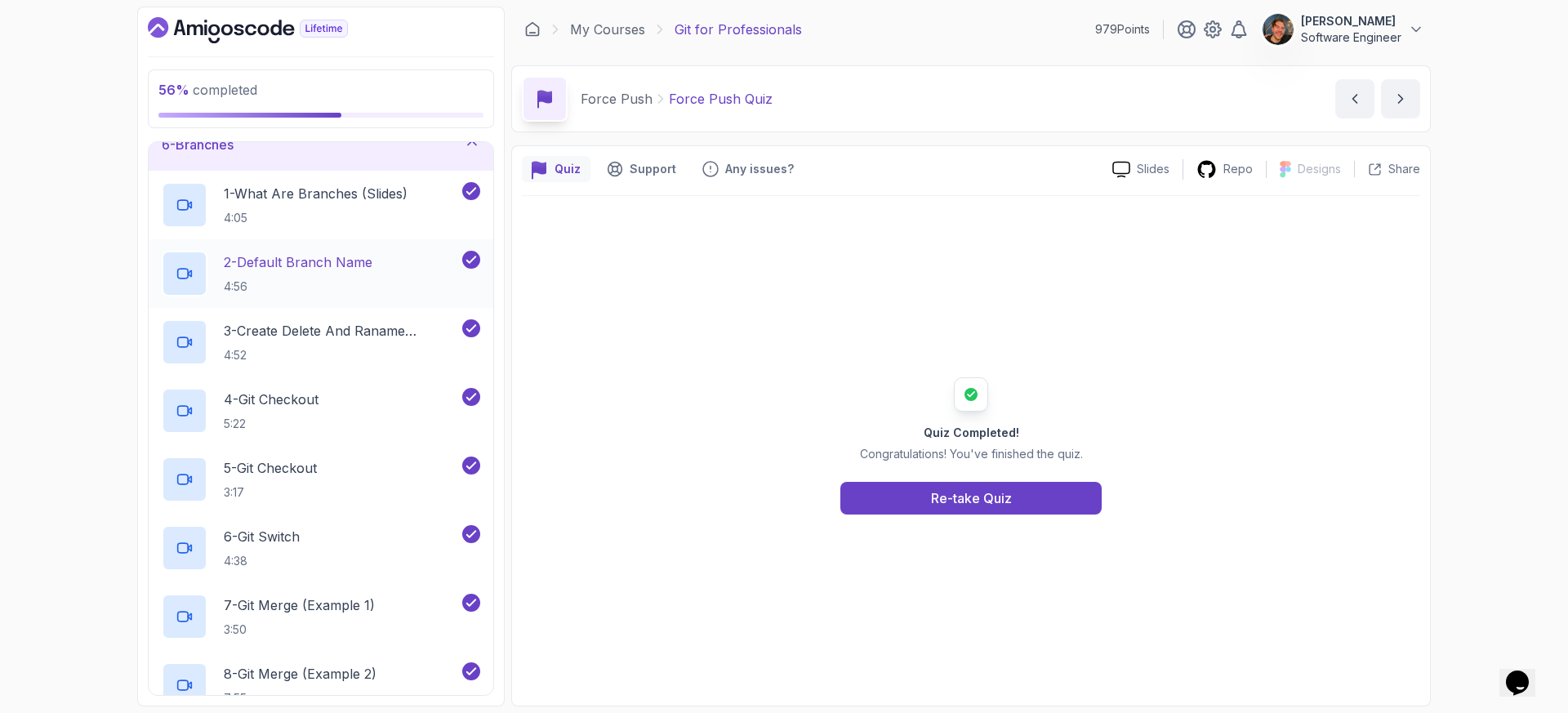
scroll to position [287, 0]
click at [370, 196] on p "1 - What Are Branches (Slides)" at bounding box center [316, 196] width 184 height 20
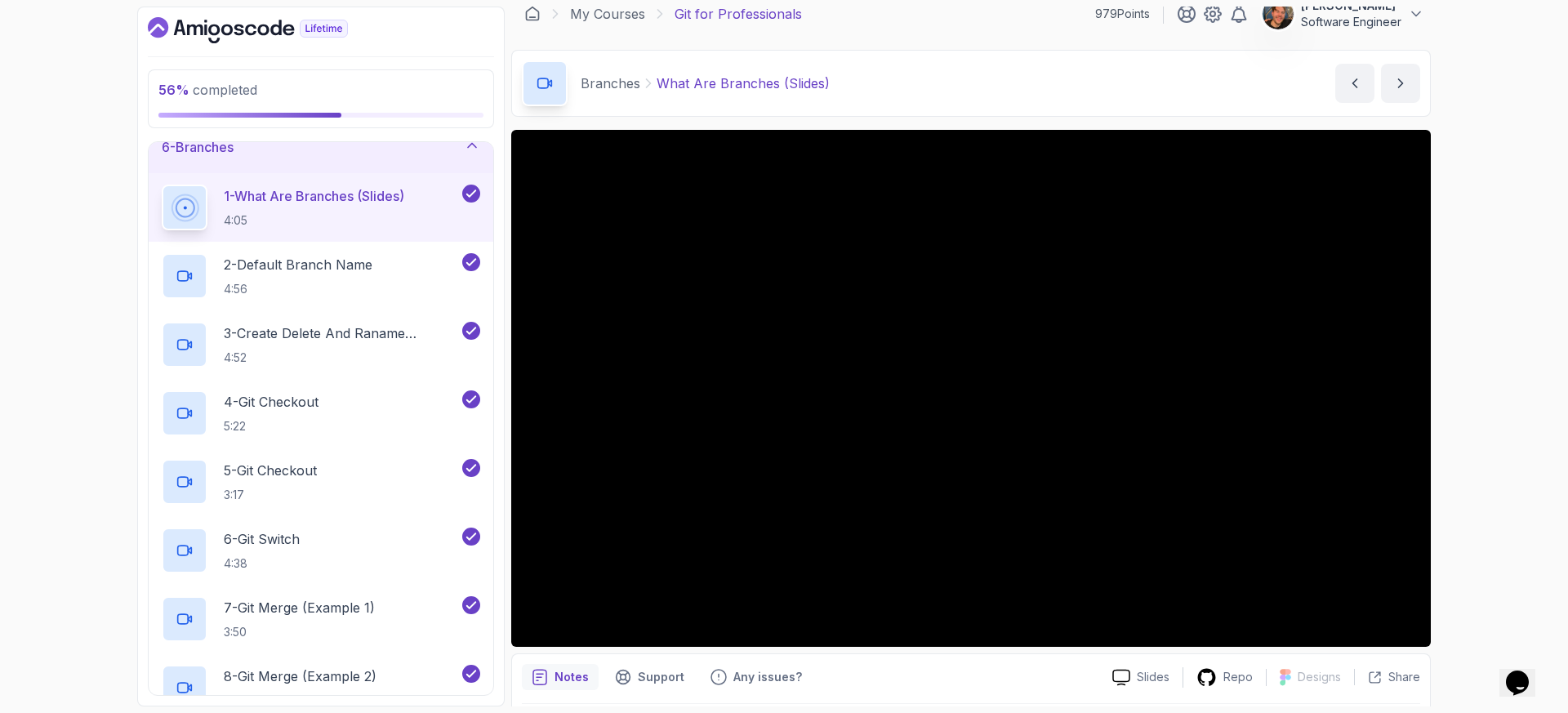
scroll to position [21, 0]
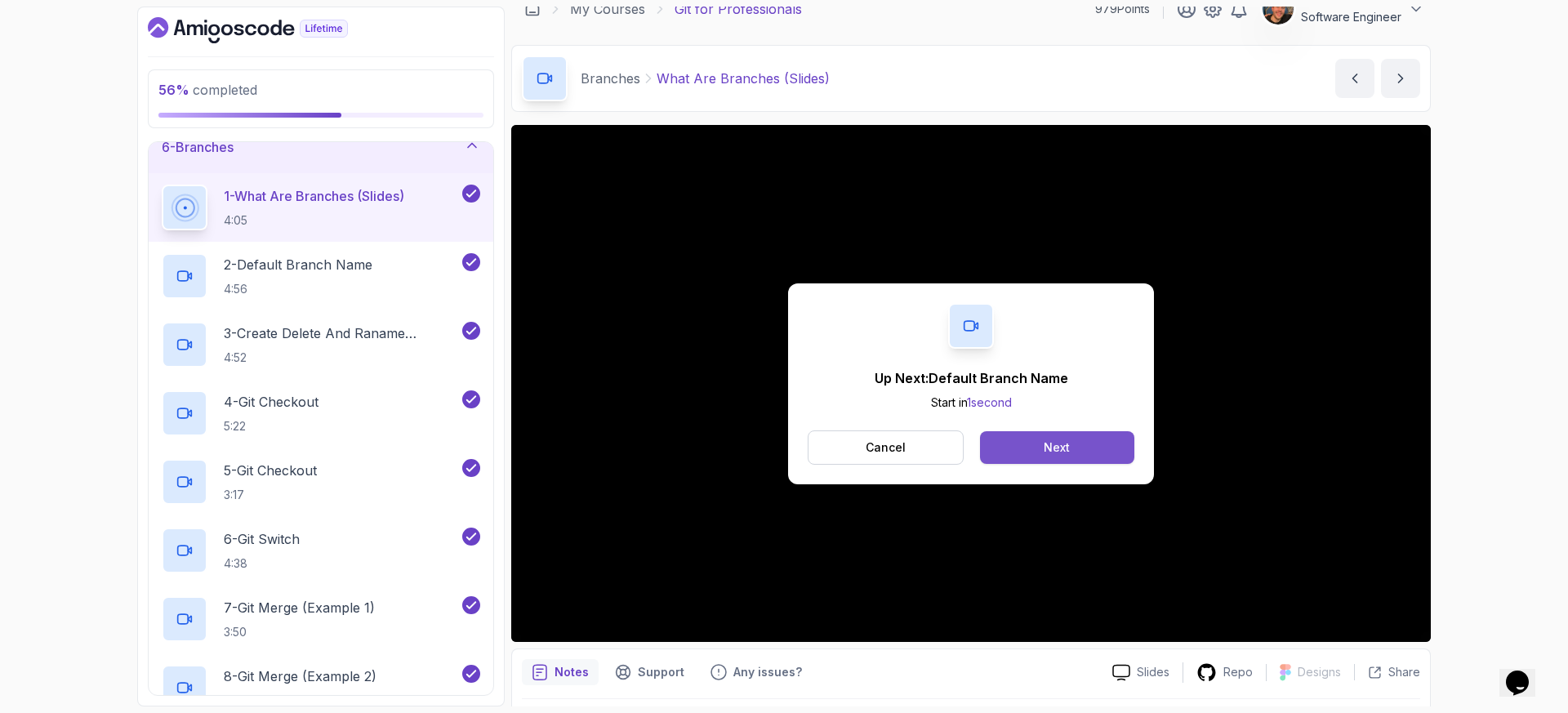
click at [1086, 445] on button "Next" at bounding box center [1056, 447] width 154 height 33
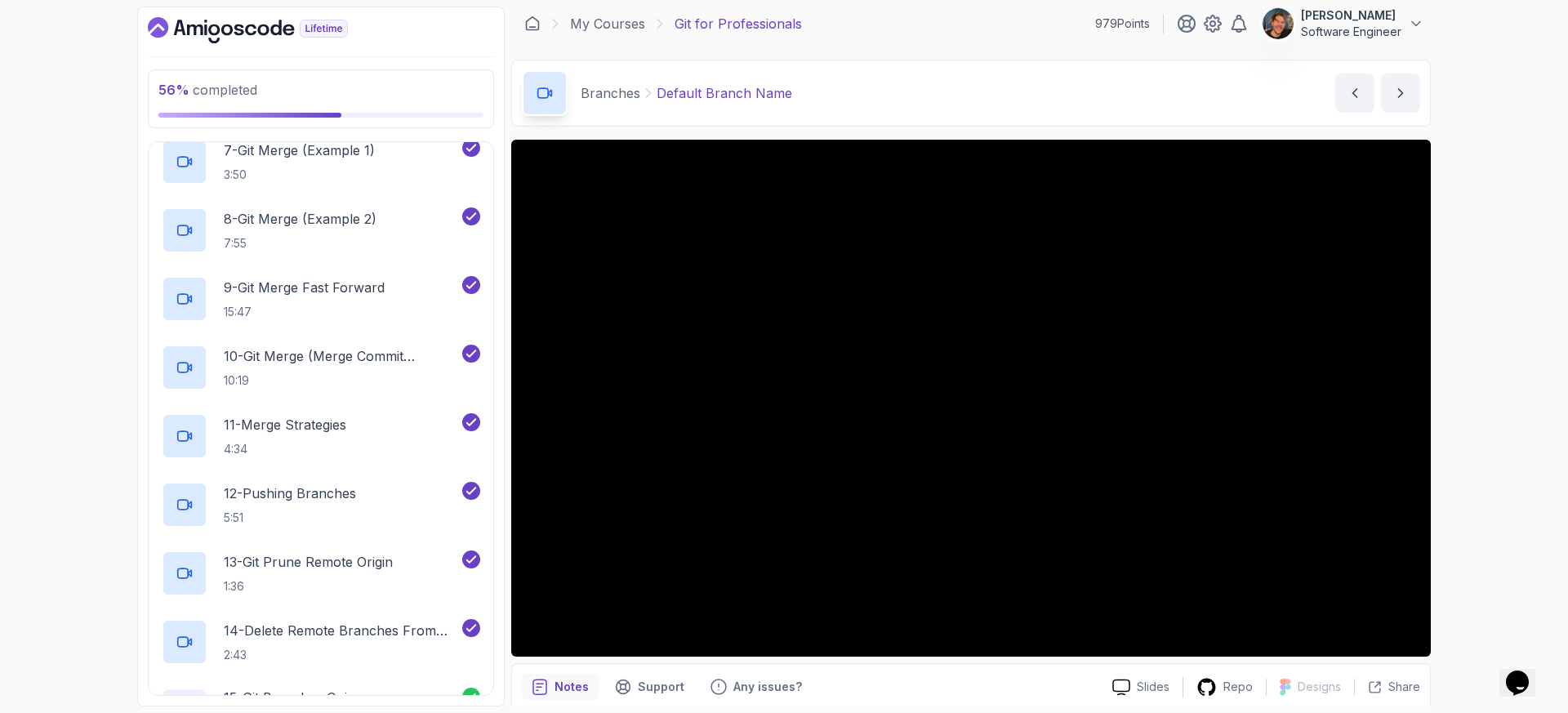
scroll to position [2, 0]
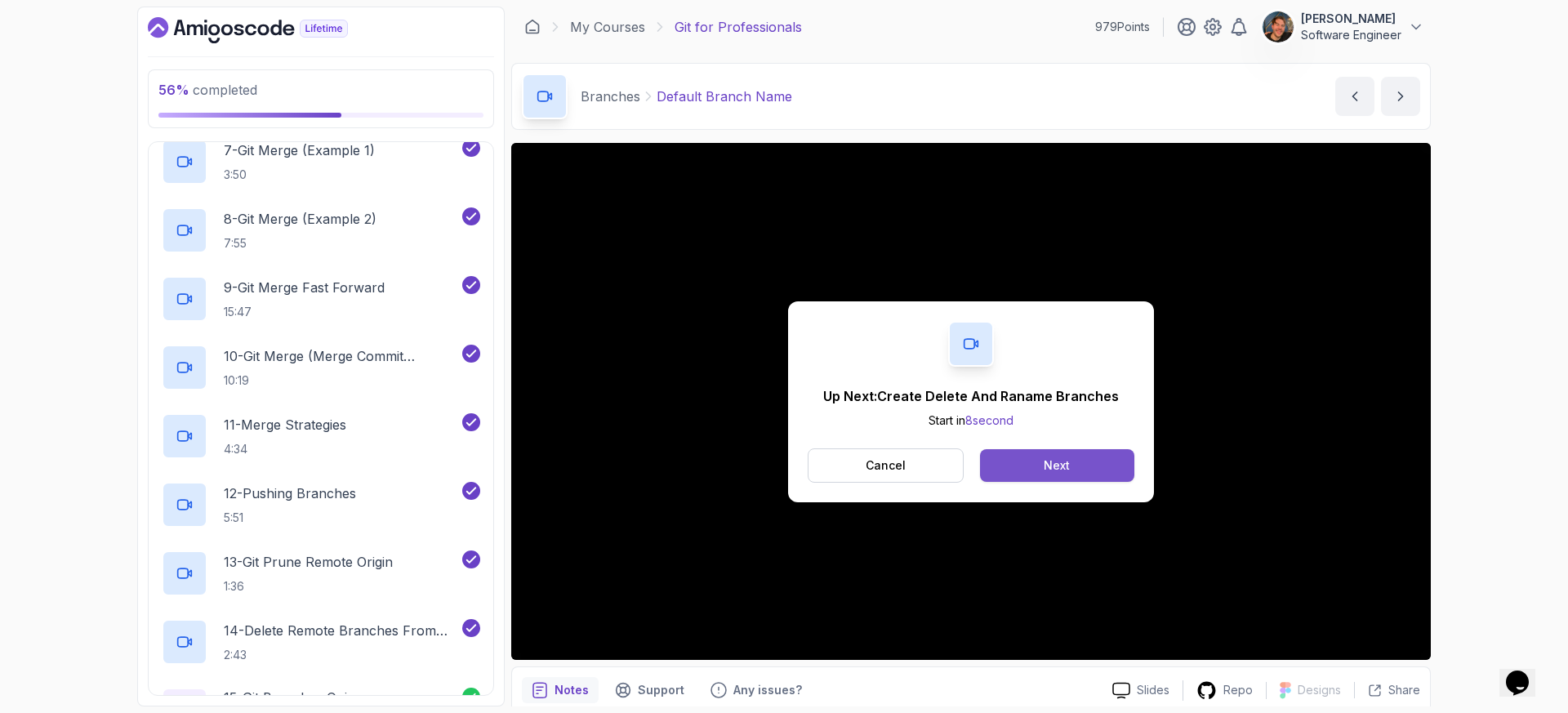
click at [1086, 471] on button "Next" at bounding box center [1056, 465] width 154 height 33
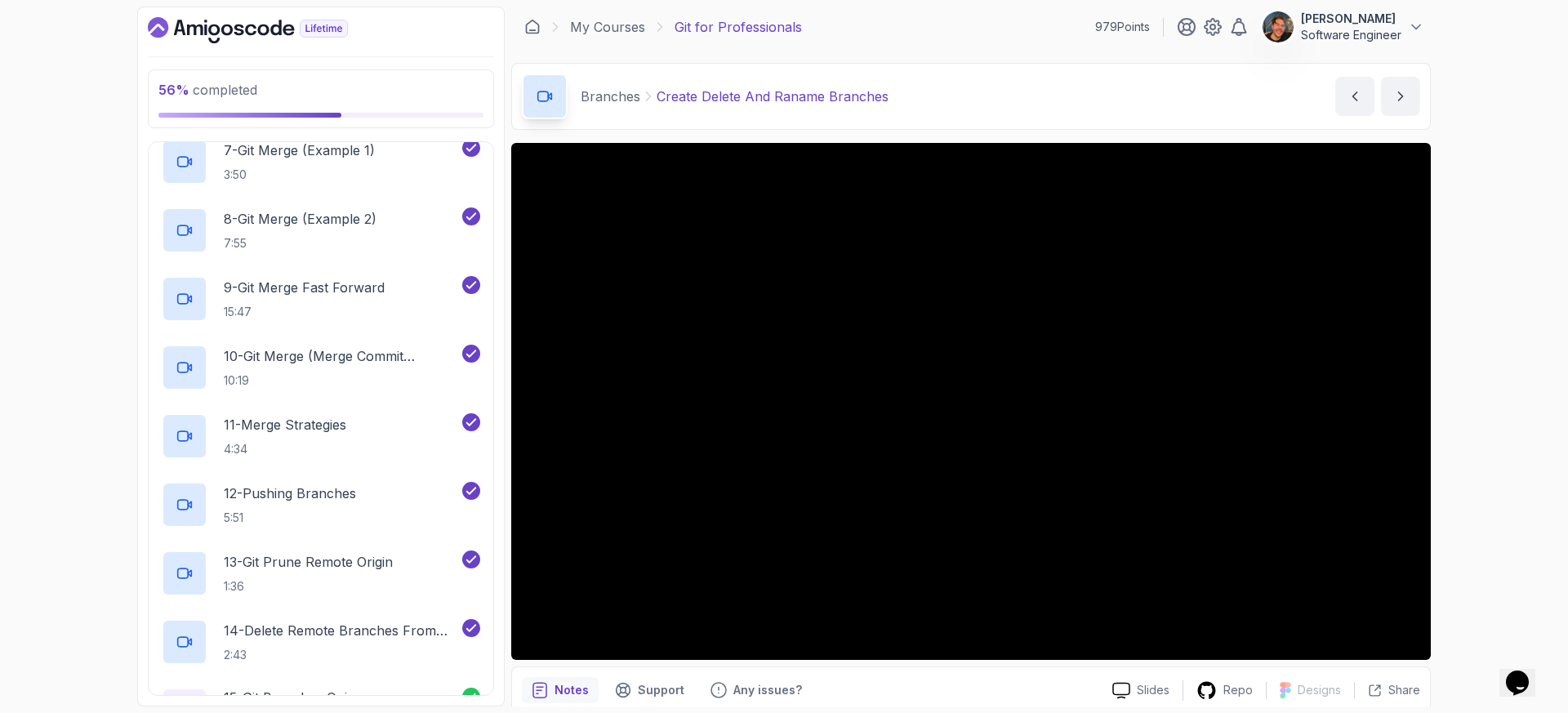
click at [1504, 576] on div "56 % completed 1 - Intro 2 - Excluding Files And Folders 3 - Taking Closer Look…" at bounding box center [784, 356] width 1568 height 713
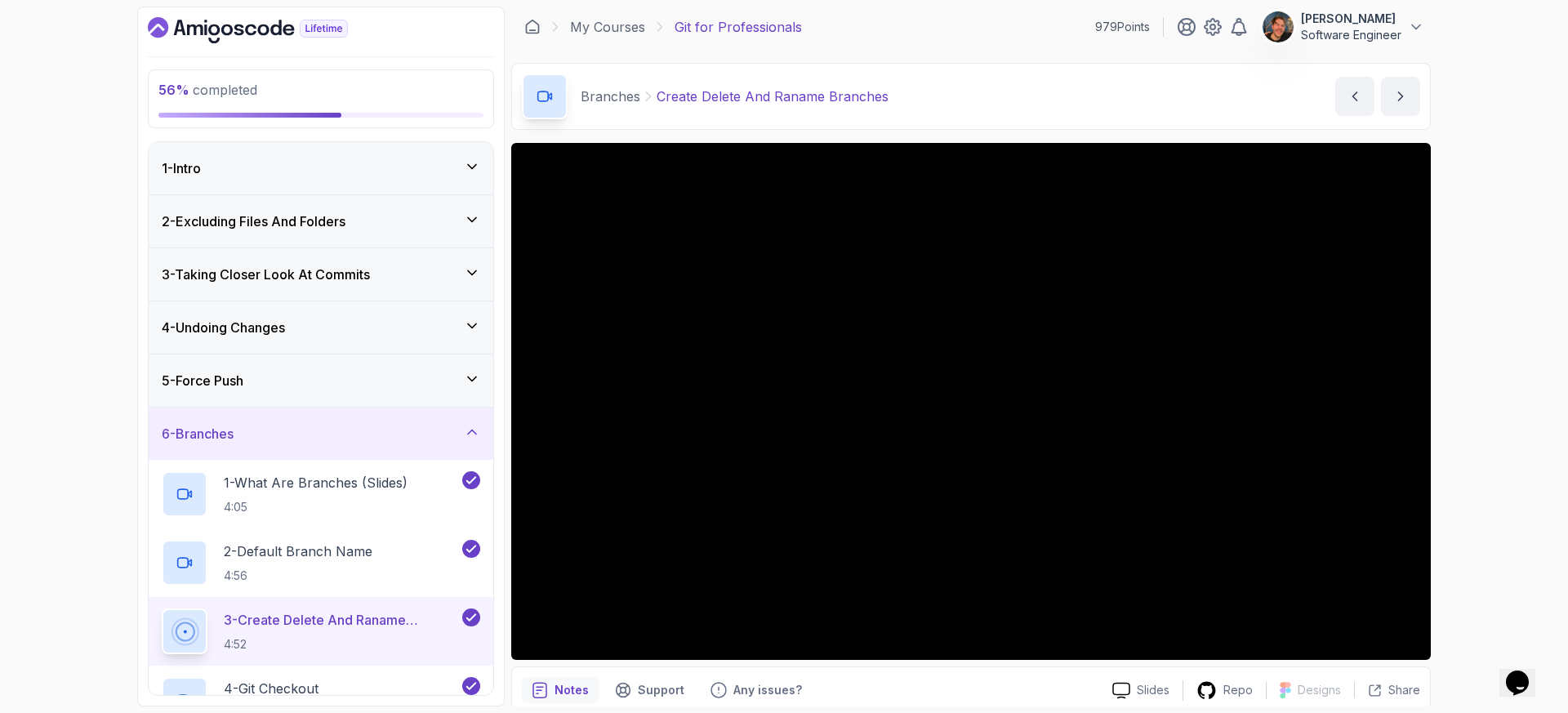
click at [311, 318] on div "4 - Undoing Changes" at bounding box center [321, 328] width 319 height 20
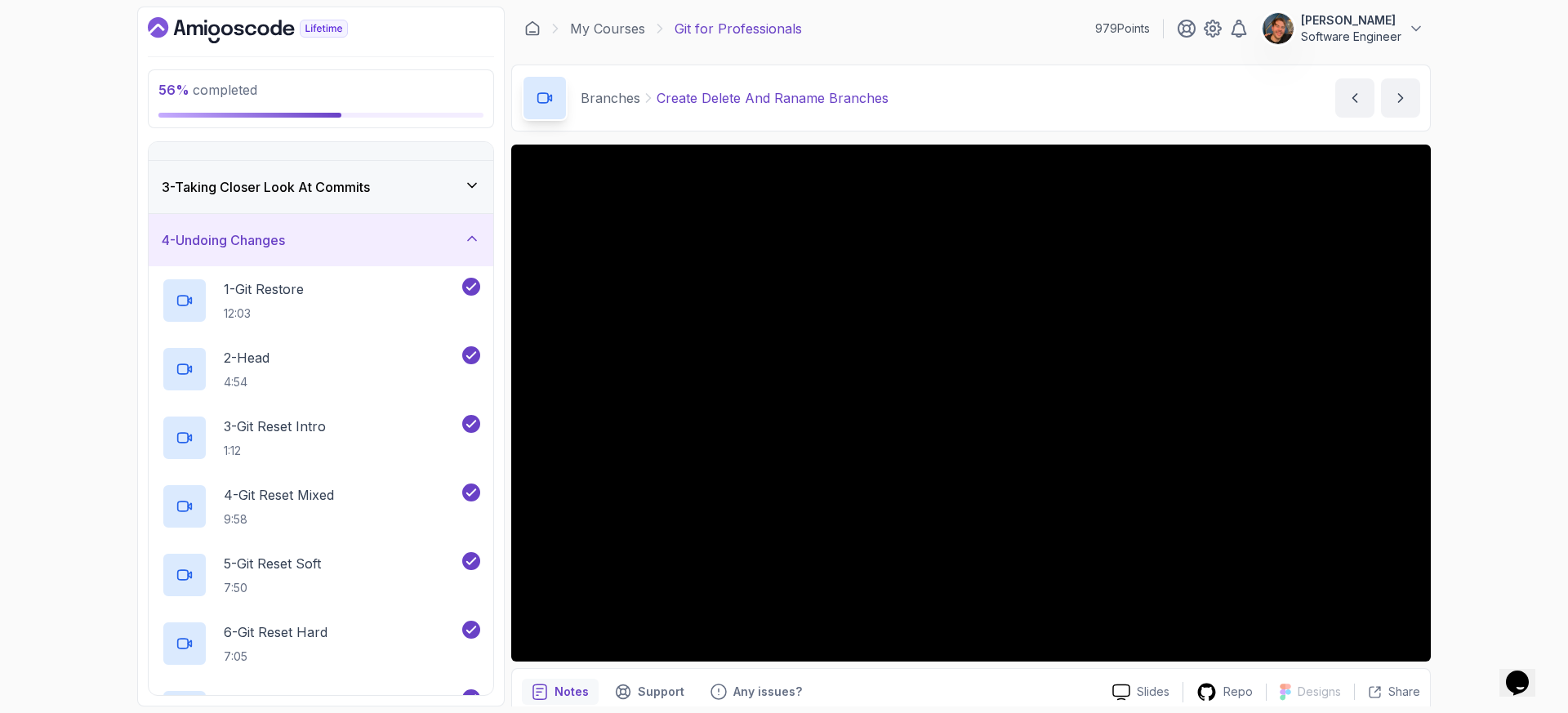
scroll to position [2, 0]
